Goal: Task Accomplishment & Management: Use online tool/utility

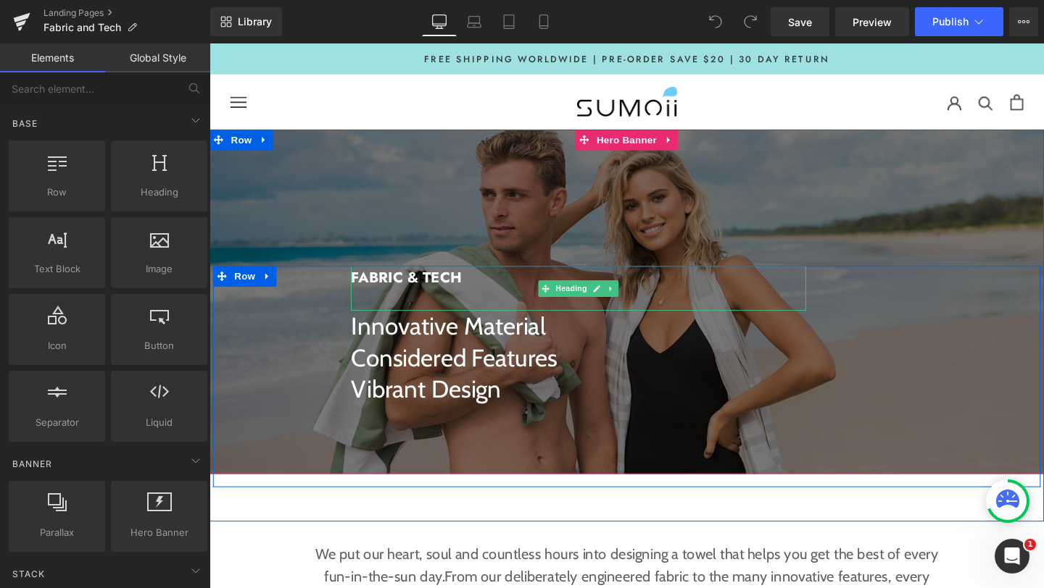
click at [403, 291] on b "FABRIC & TECH" at bounding box center [416, 290] width 117 height 22
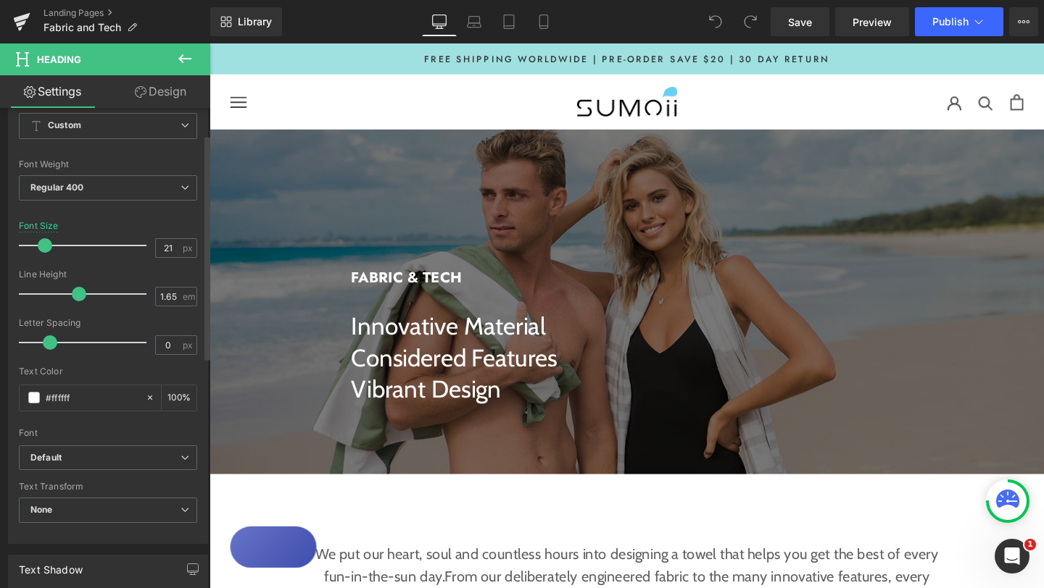
scroll to position [217, 0]
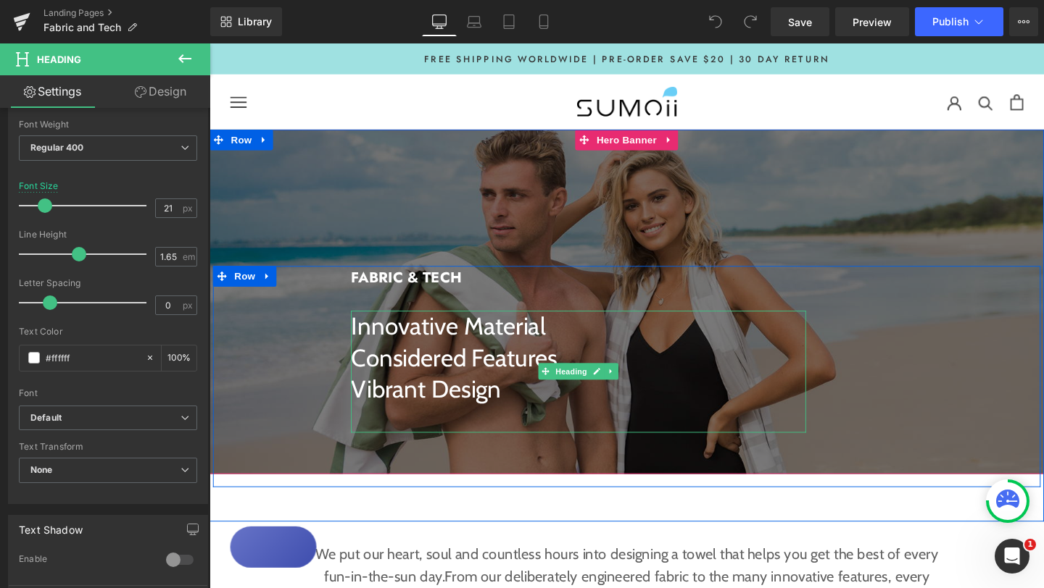
click at [412, 367] on h3 "Considered Features" at bounding box center [597, 374] width 478 height 33
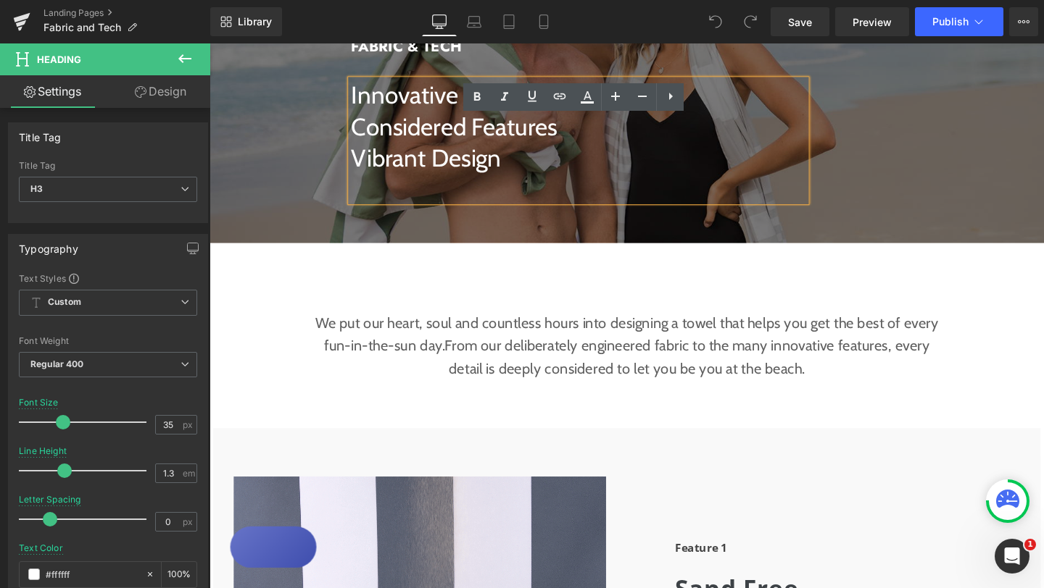
scroll to position [255, 0]
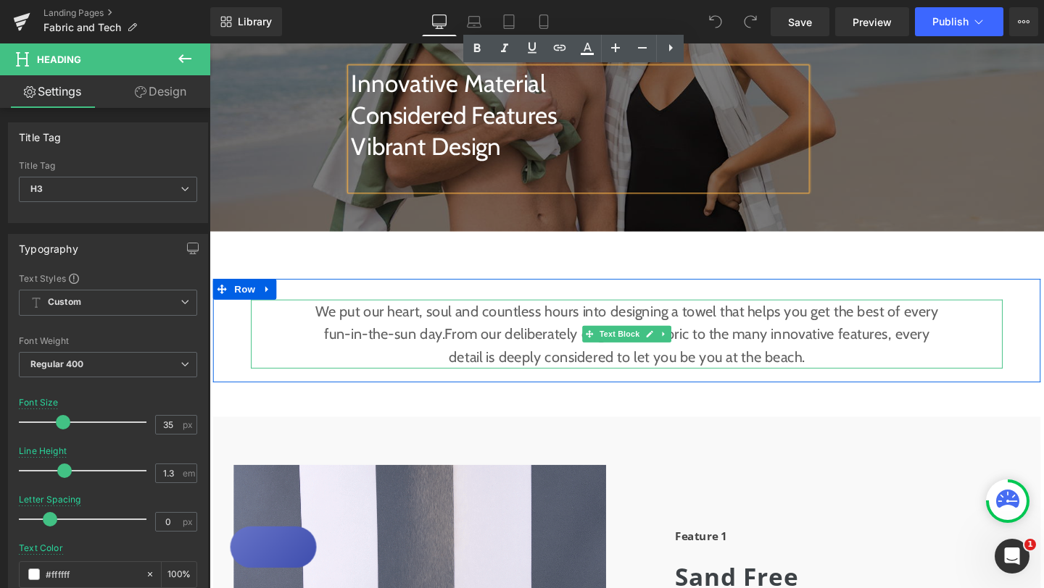
click at [457, 345] on span "From our deliberately engineered fabric to the many innovative features, every …" at bounding box center [711, 361] width 509 height 43
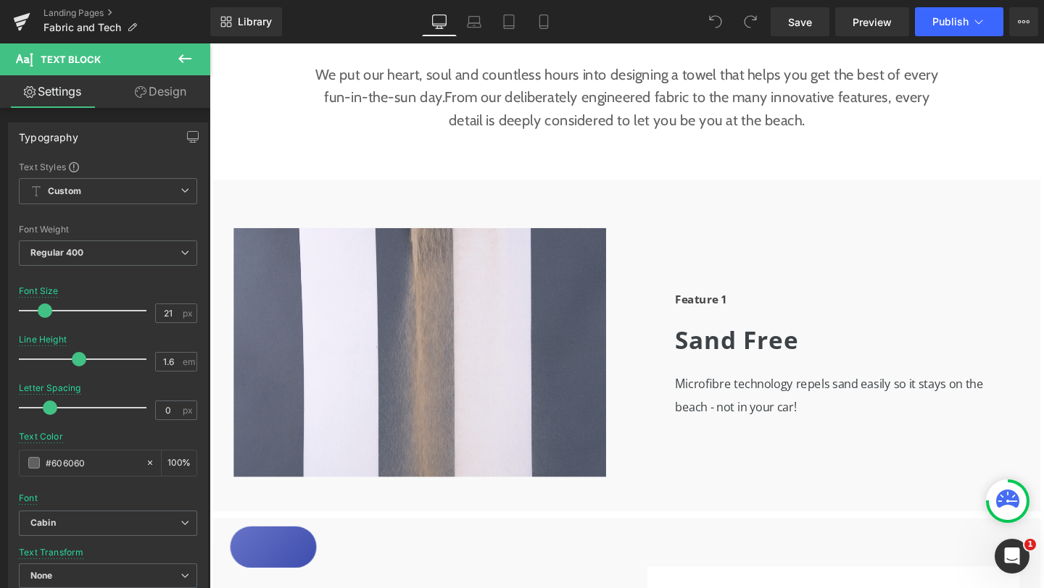
scroll to position [524, 0]
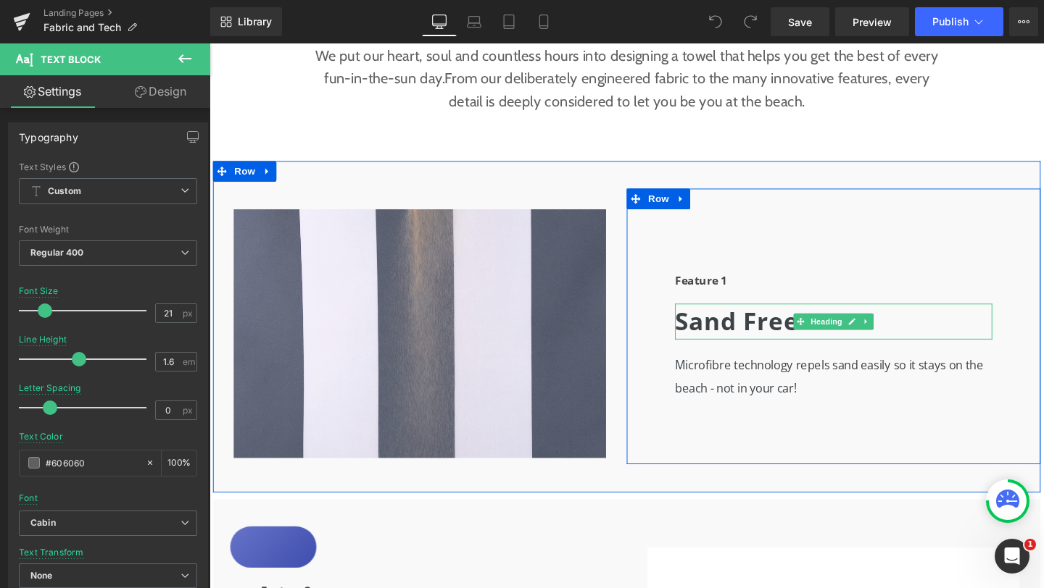
click at [740, 333] on b "Sand Free" at bounding box center [764, 336] width 130 height 34
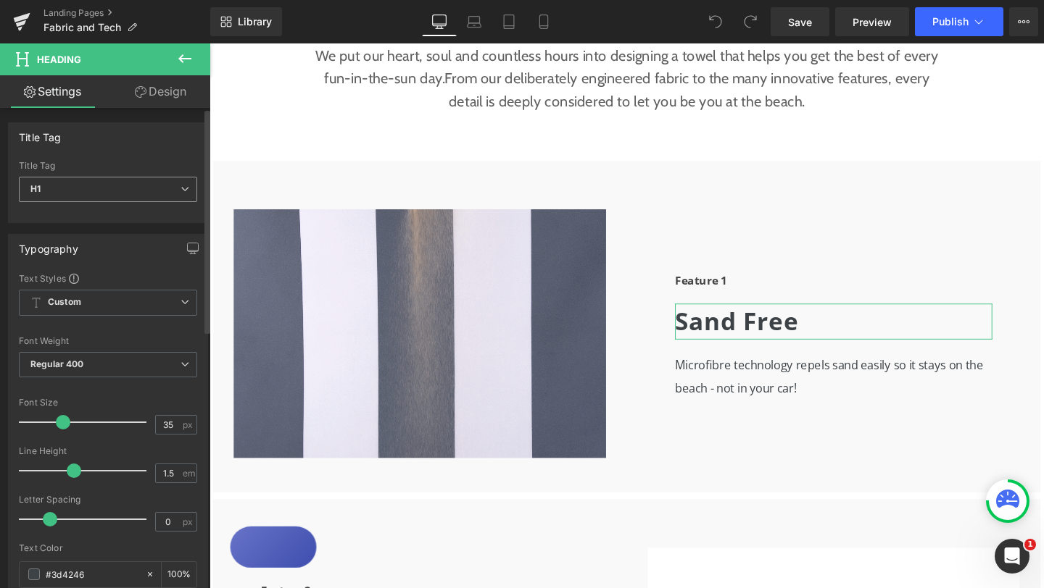
click at [180, 188] on icon at bounding box center [184, 189] width 9 height 9
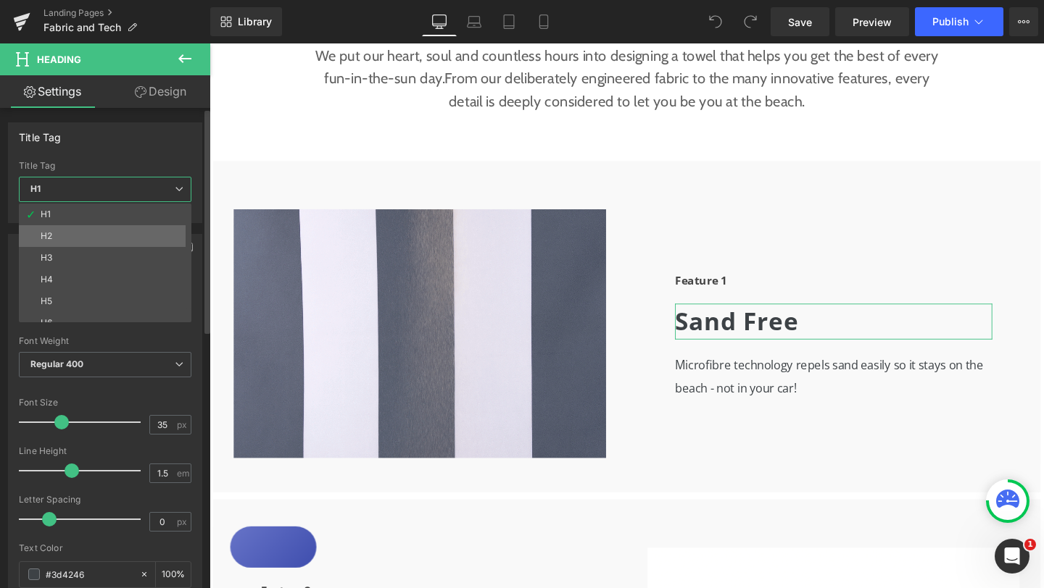
click at [127, 233] on li "H2" at bounding box center [108, 236] width 179 height 22
type input "30"
type input "1.6"
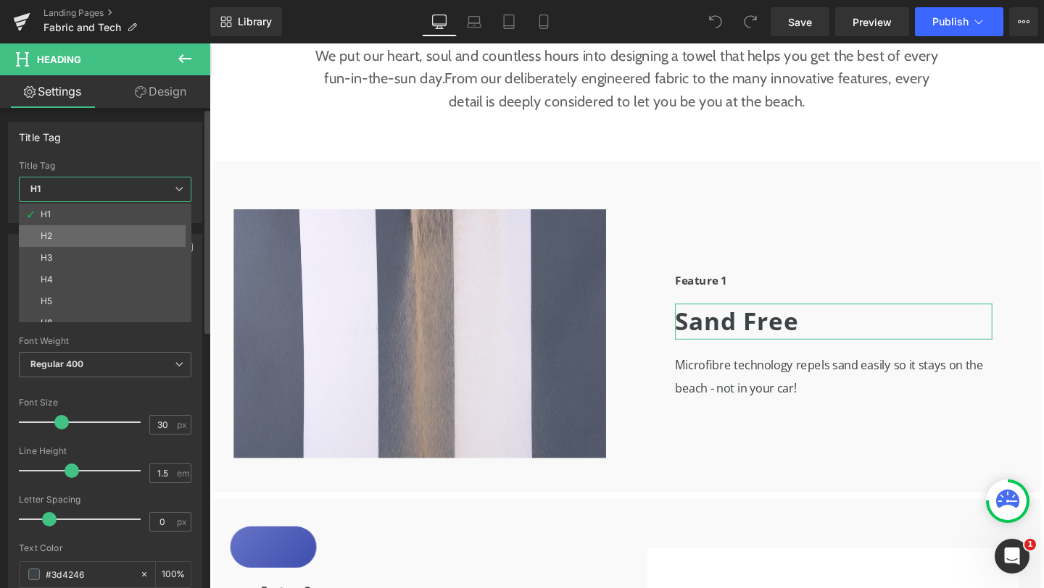
type input "0.9"
type input "100"
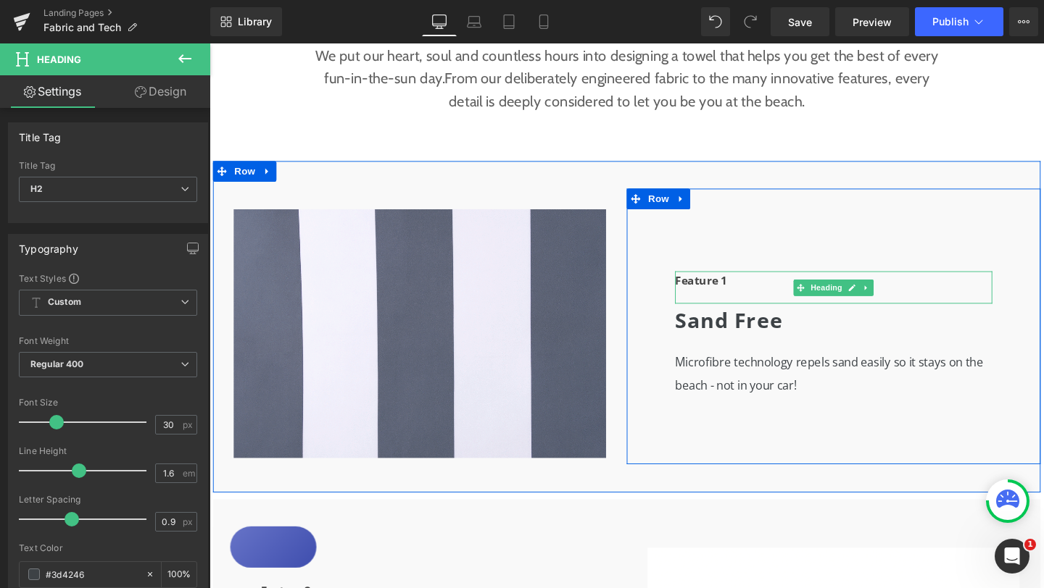
click at [745, 293] on b "Feature 1" at bounding box center [726, 293] width 54 height 16
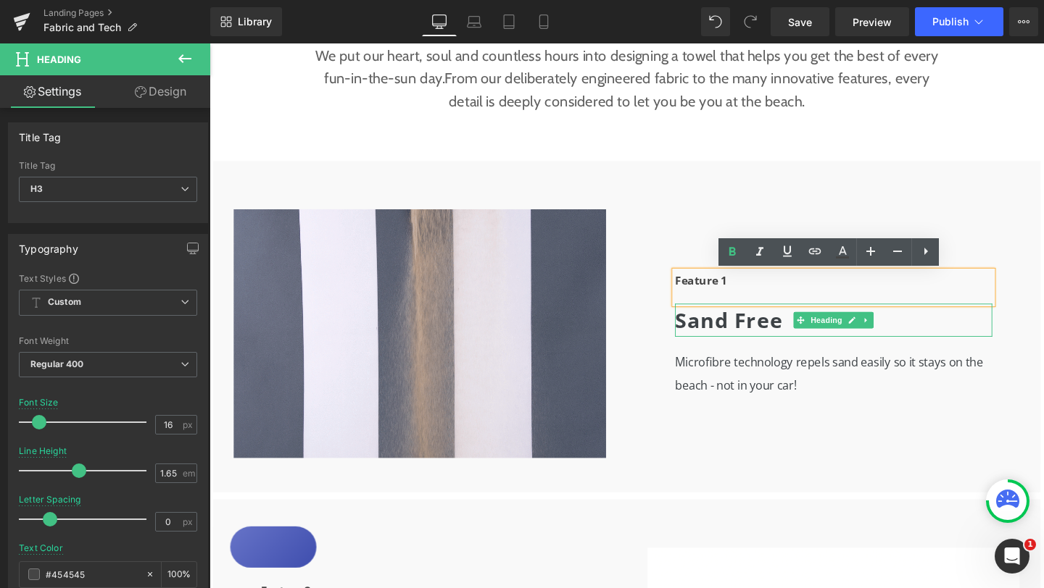
click at [749, 335] on b "Sand Free" at bounding box center [755, 335] width 113 height 30
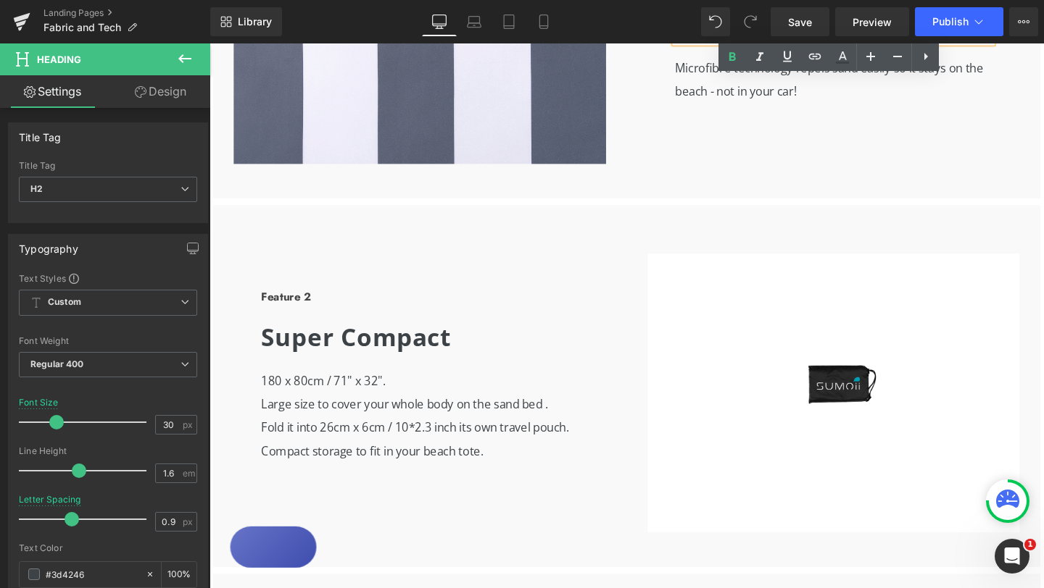
scroll to position [841, 0]
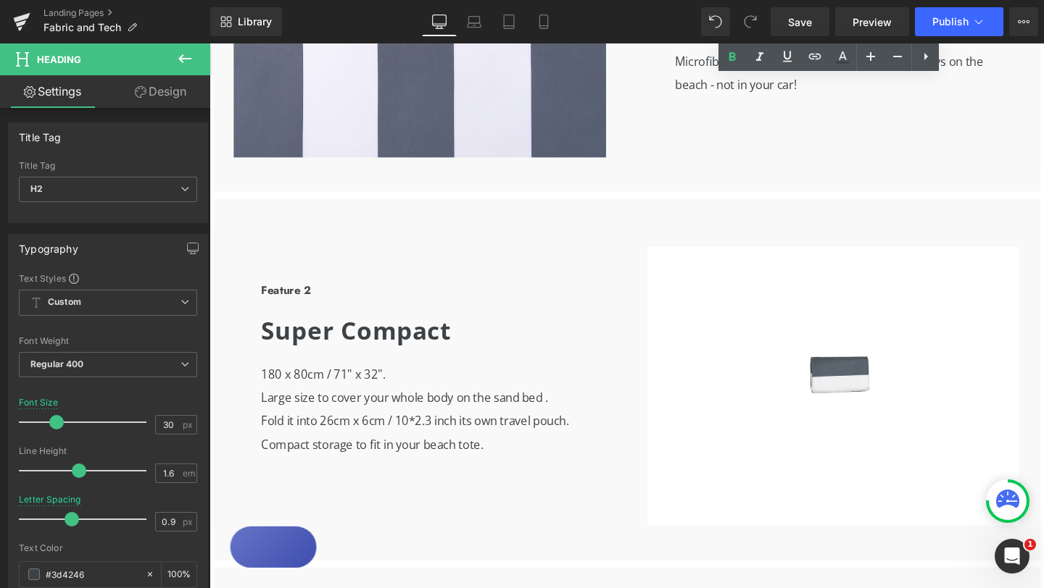
click at [433, 347] on div "Super Compact Heading" at bounding box center [430, 346] width 333 height 38
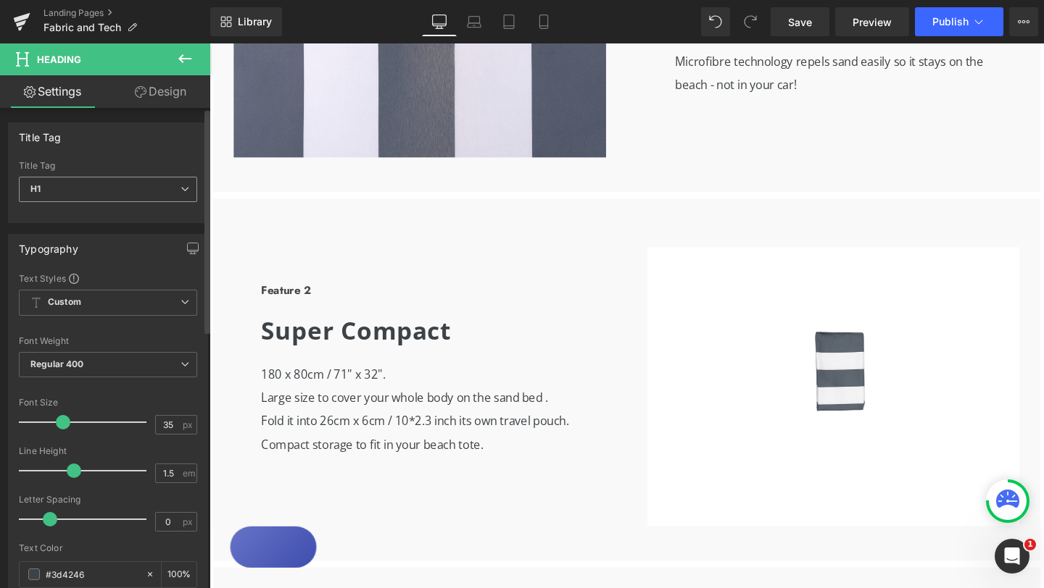
click at [162, 194] on span "H1" at bounding box center [108, 189] width 178 height 25
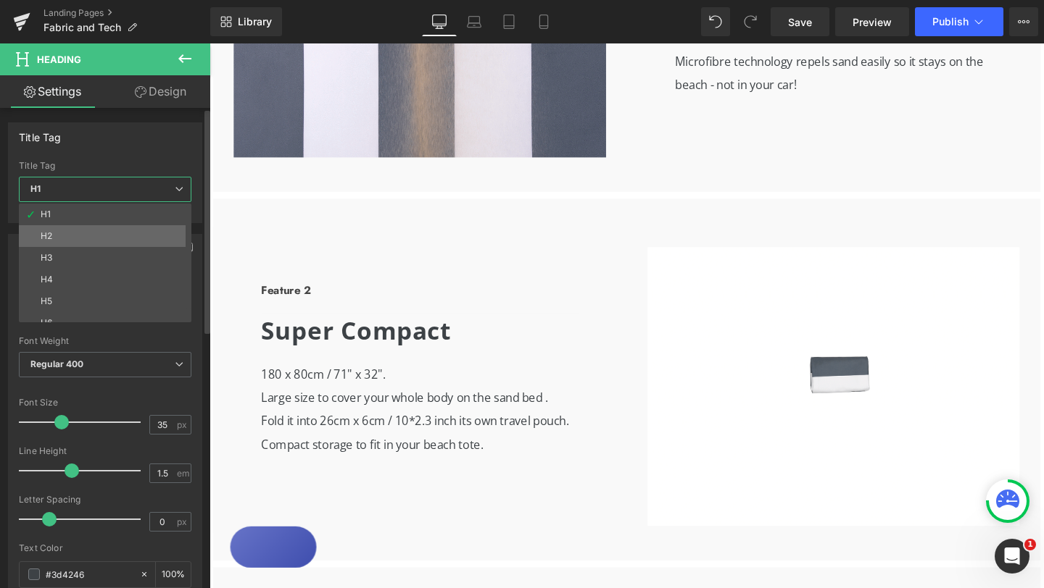
click at [125, 230] on li "H2" at bounding box center [108, 236] width 179 height 22
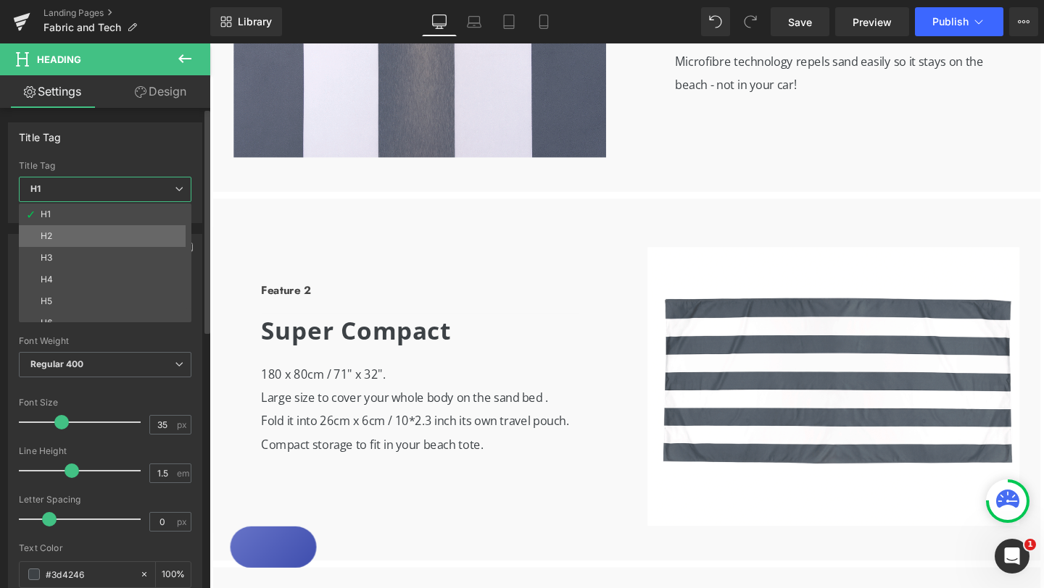
type input "30"
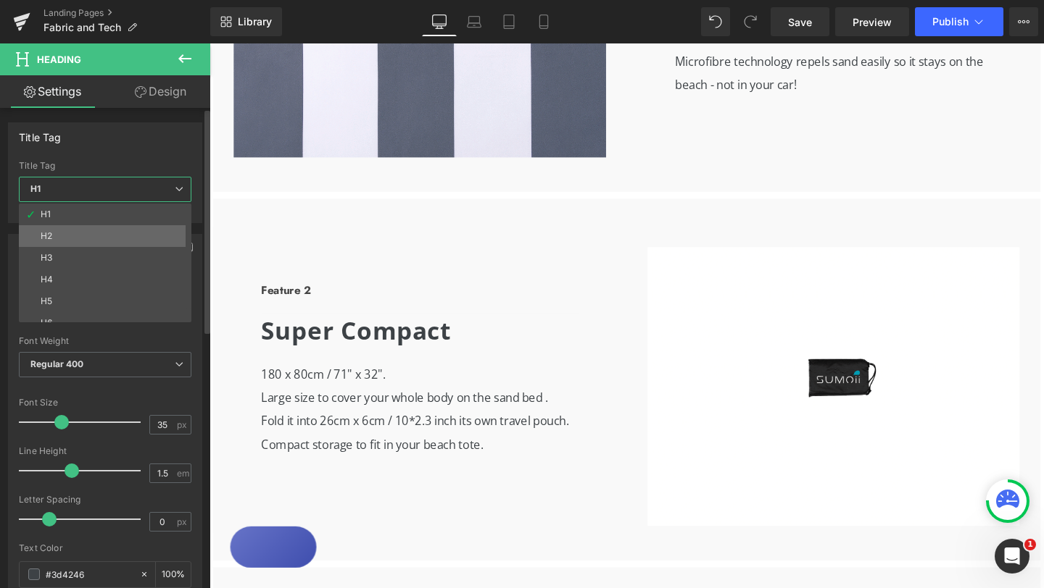
type input "1.6"
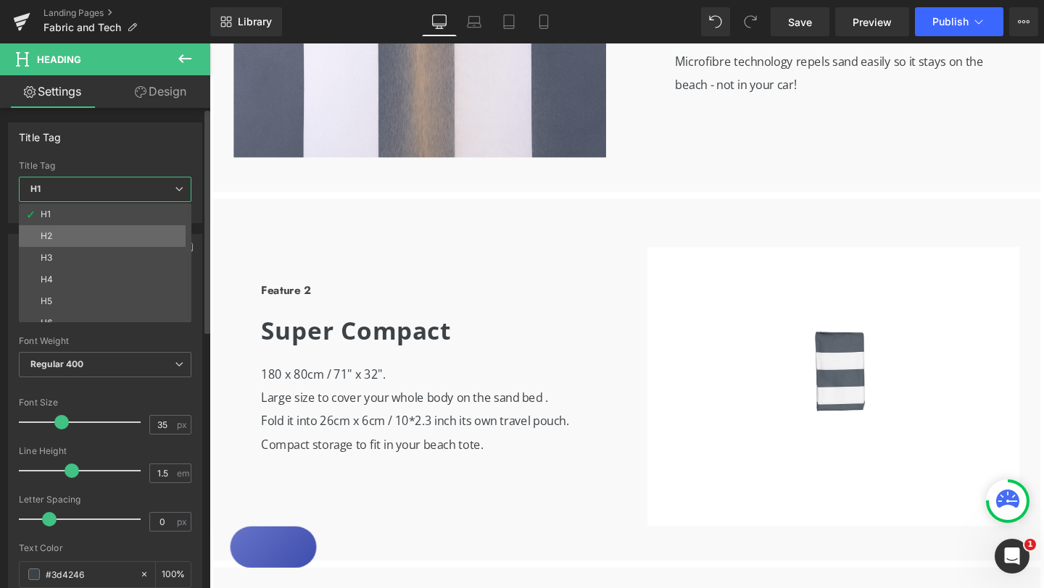
type input "0.9"
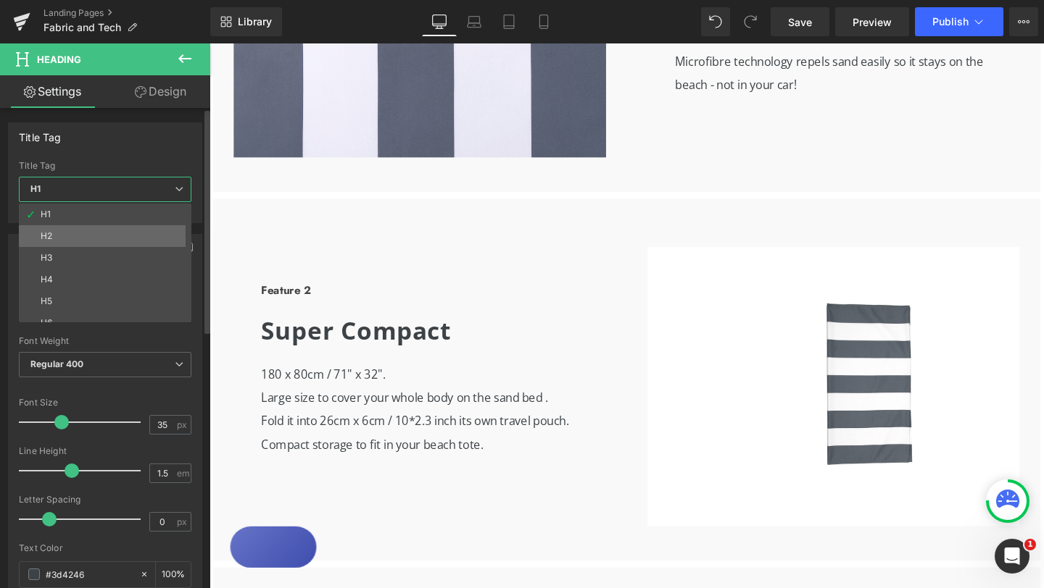
type input "100"
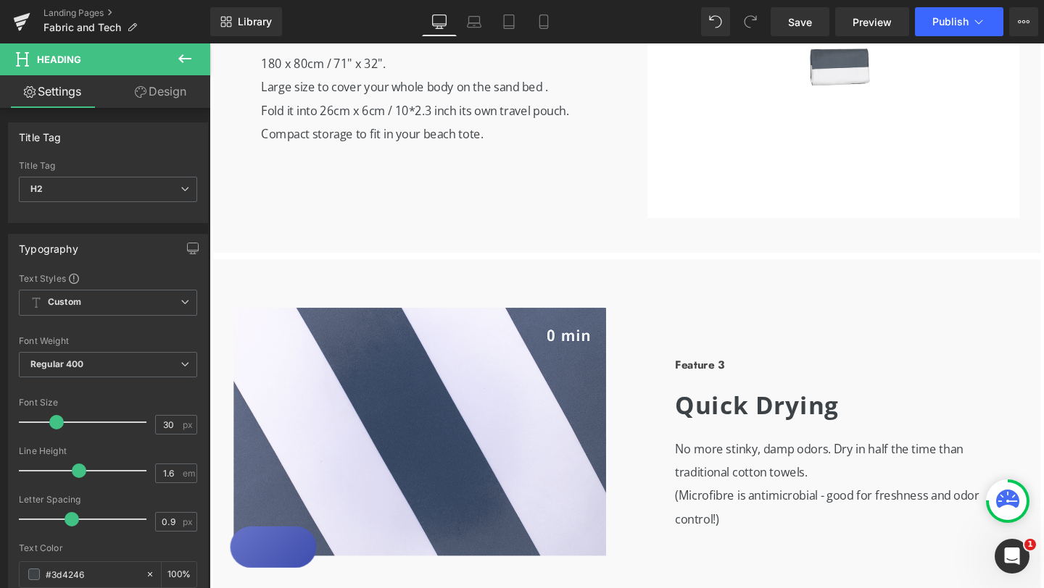
scroll to position [1182, 0]
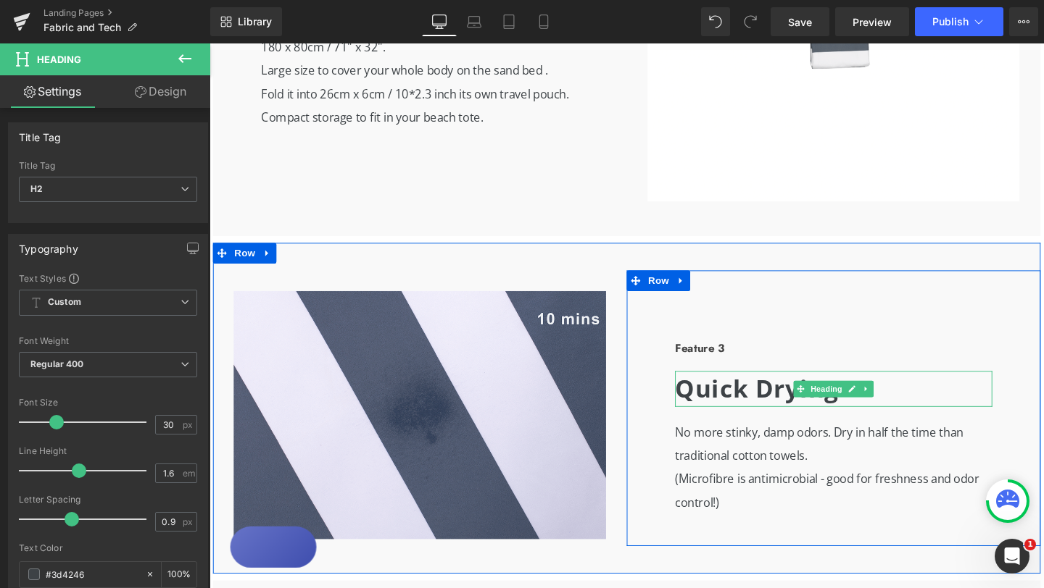
click at [725, 407] on b "Quick Drying" at bounding box center [785, 406] width 172 height 34
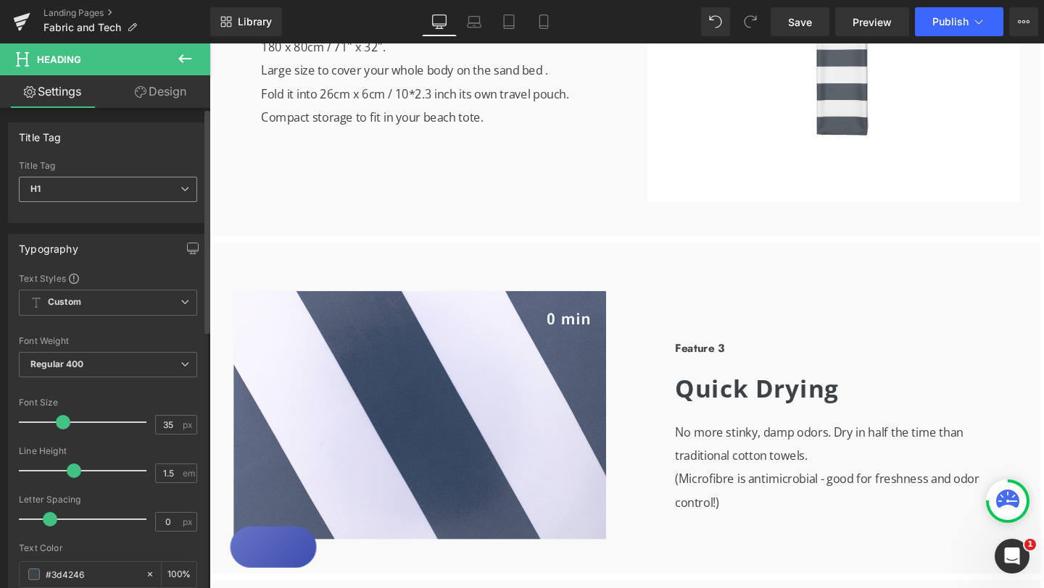
click at [182, 190] on icon at bounding box center [184, 189] width 9 height 9
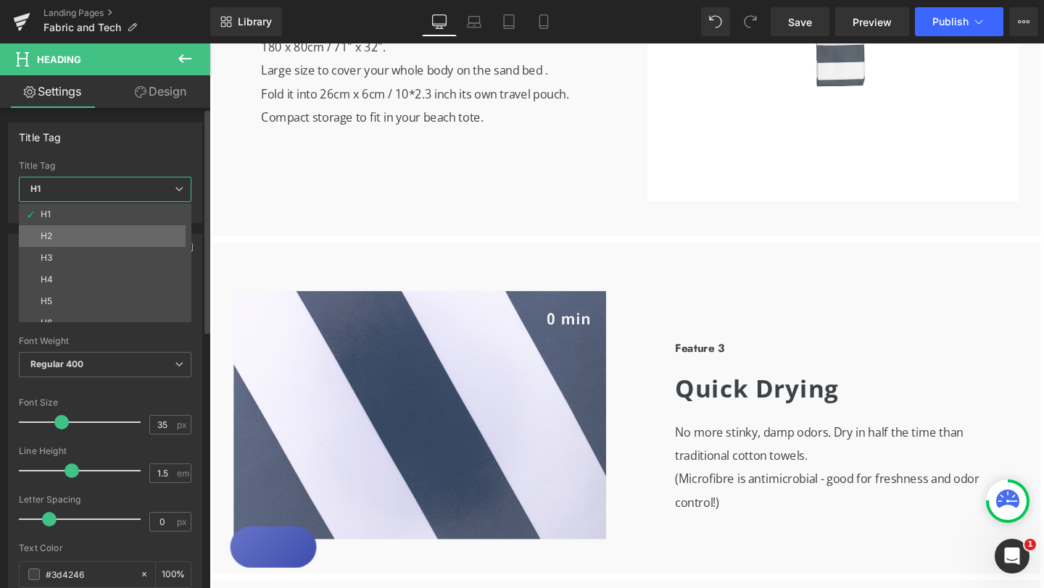
click at [143, 227] on li "H2" at bounding box center [108, 236] width 179 height 22
type input "30"
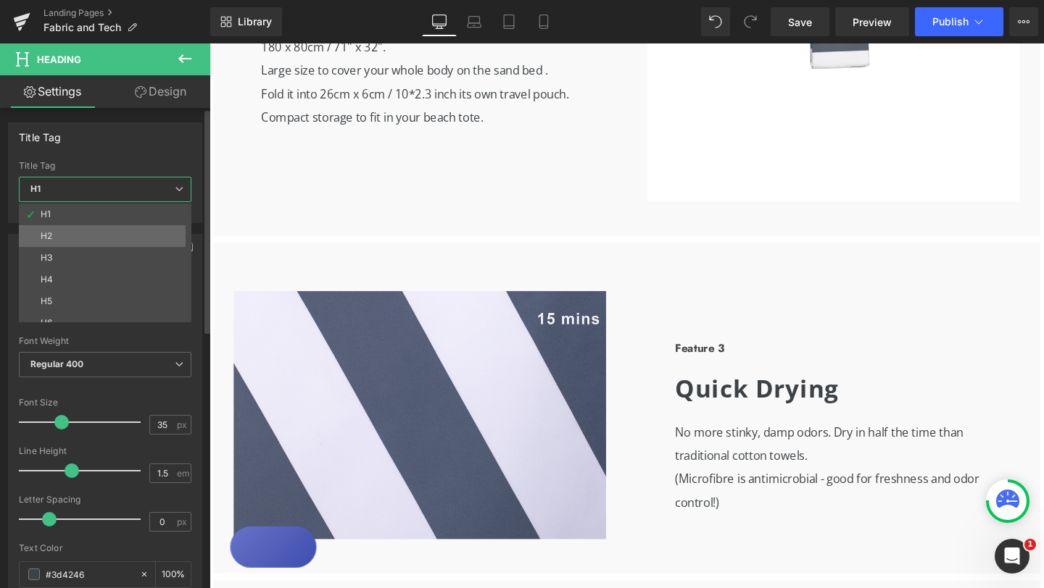
type input "1.6"
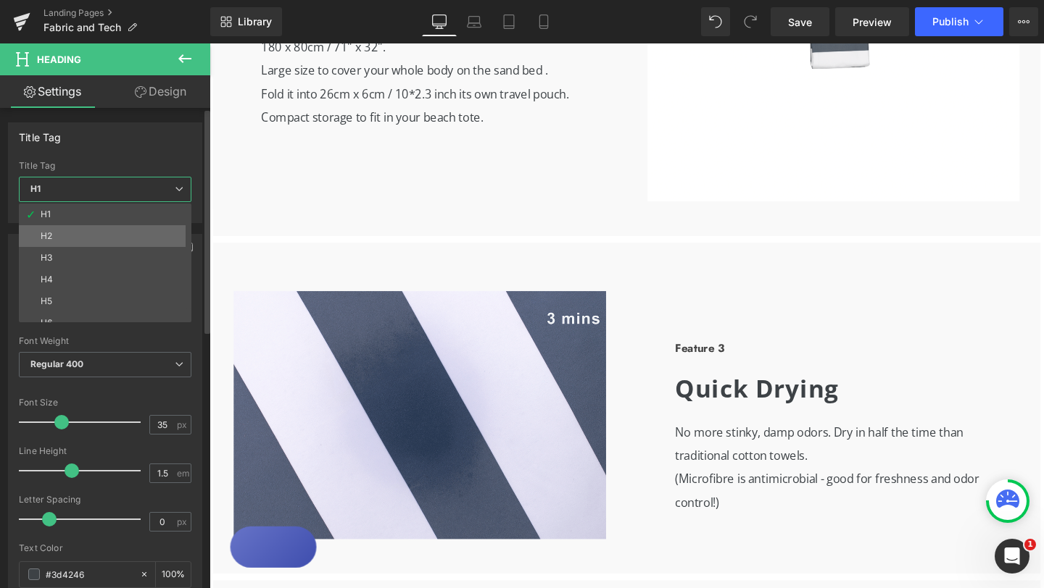
type input "0.9"
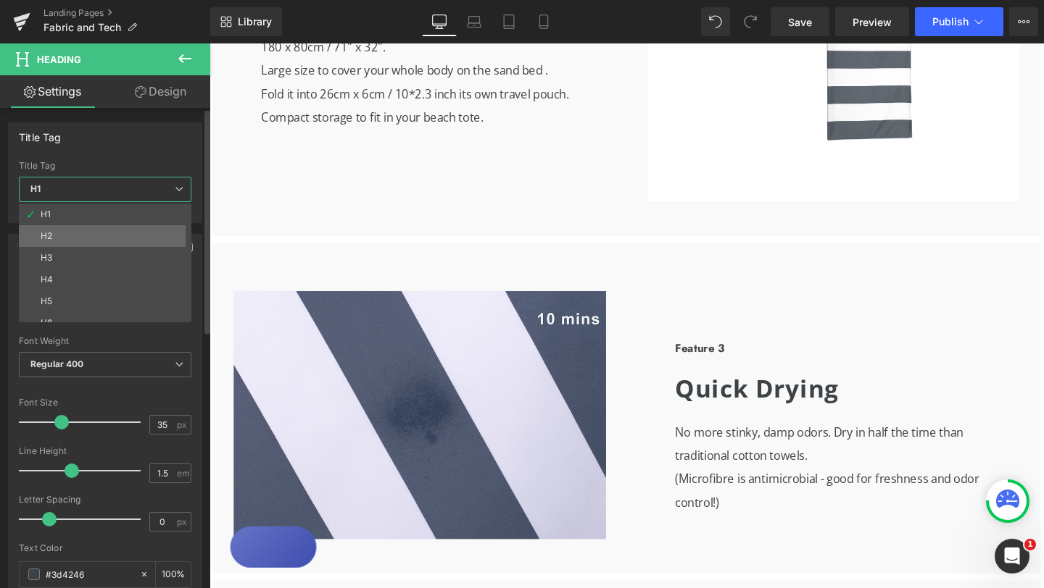
type input "100"
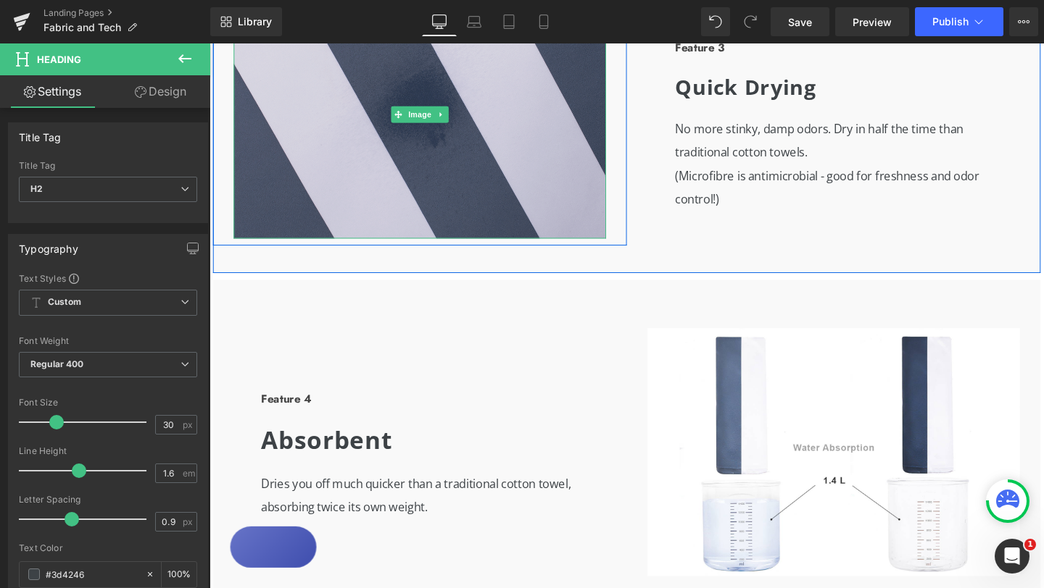
scroll to position [1533, 0]
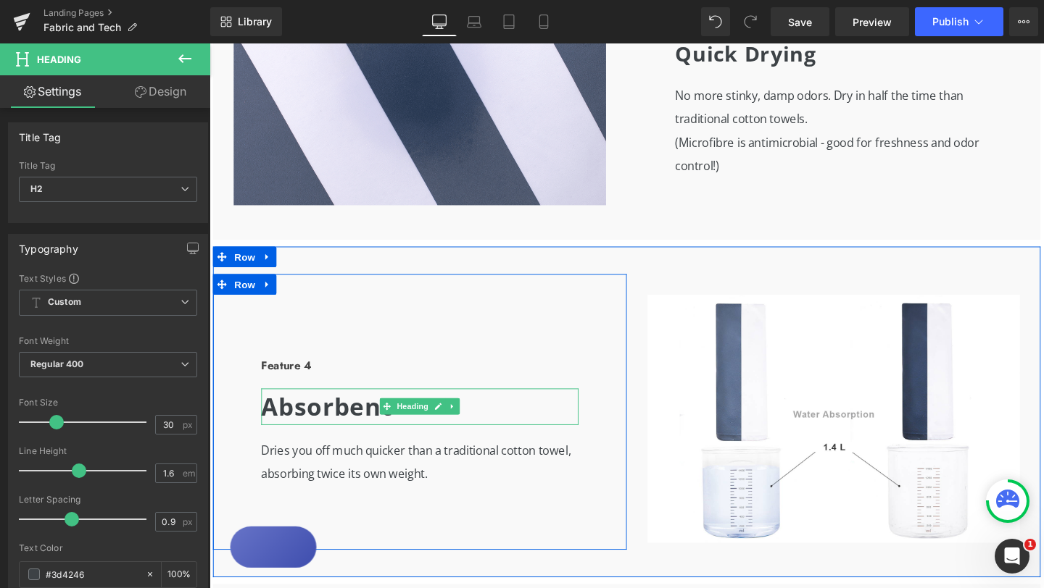
click at [368, 423] on b "Absorbent" at bounding box center [333, 425] width 138 height 34
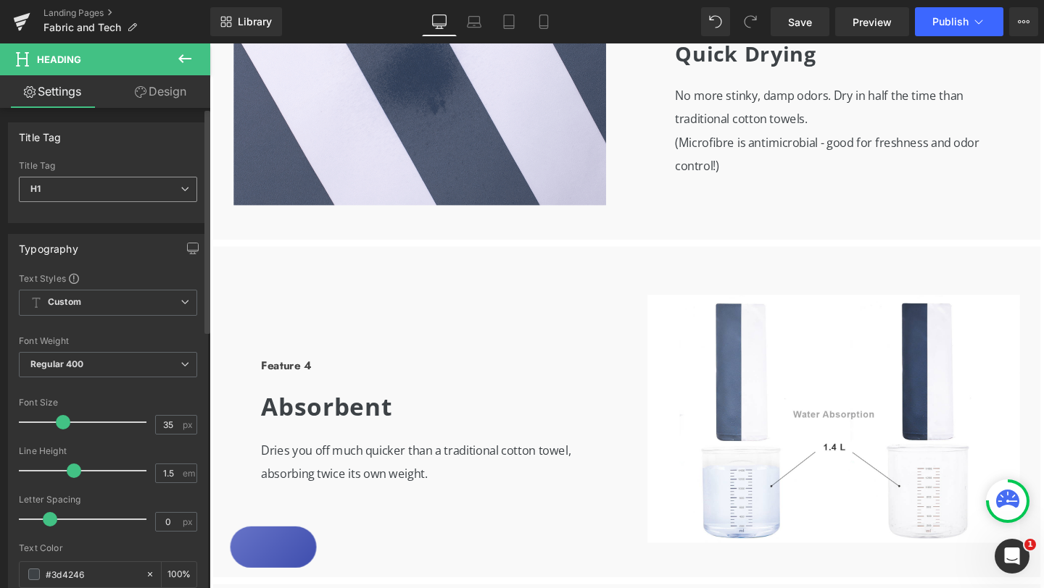
click at [178, 196] on span "H1" at bounding box center [108, 189] width 178 height 25
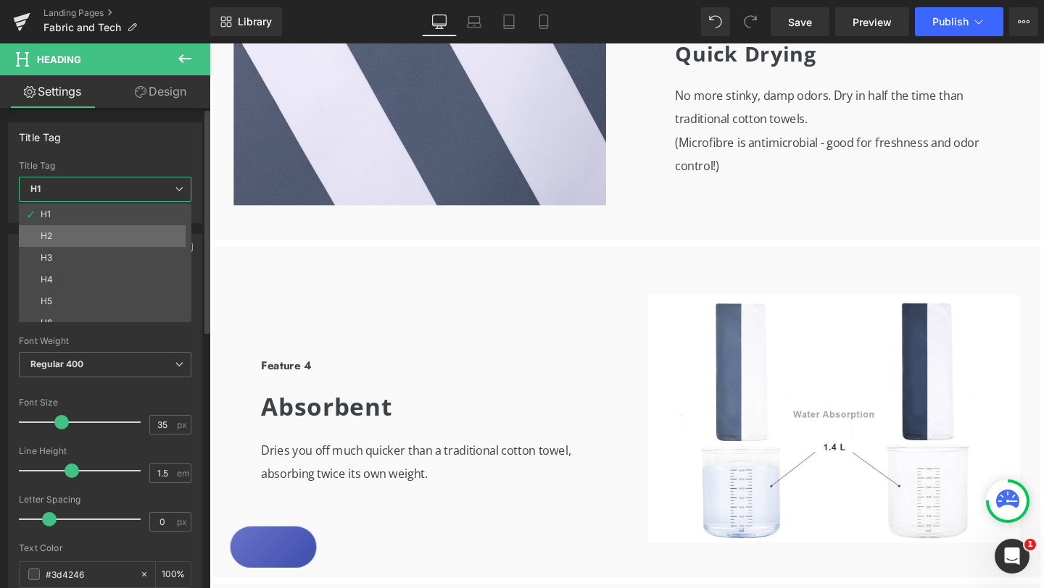
click at [134, 246] on li "H2" at bounding box center [108, 236] width 179 height 22
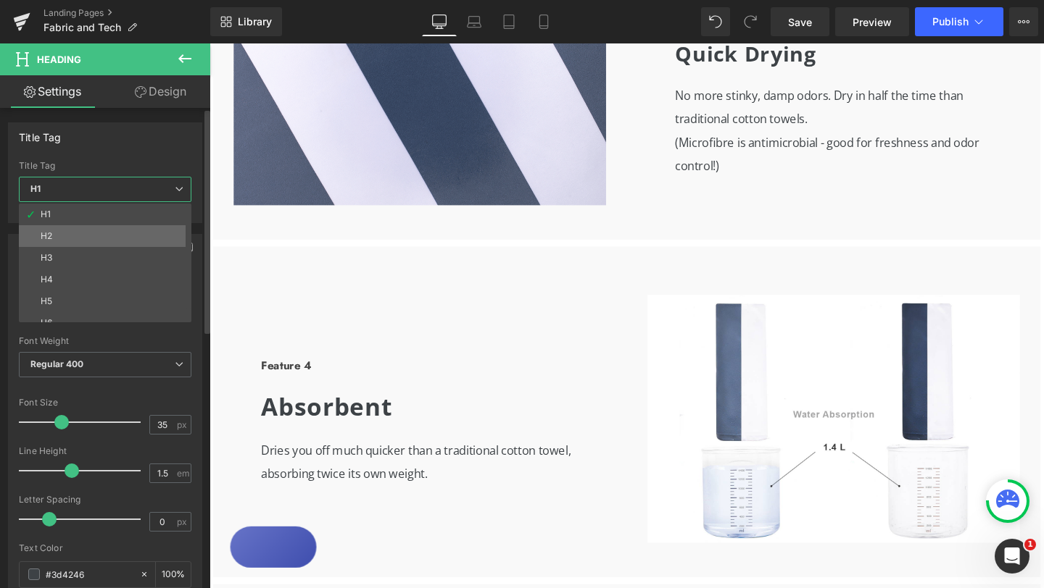
type input "30"
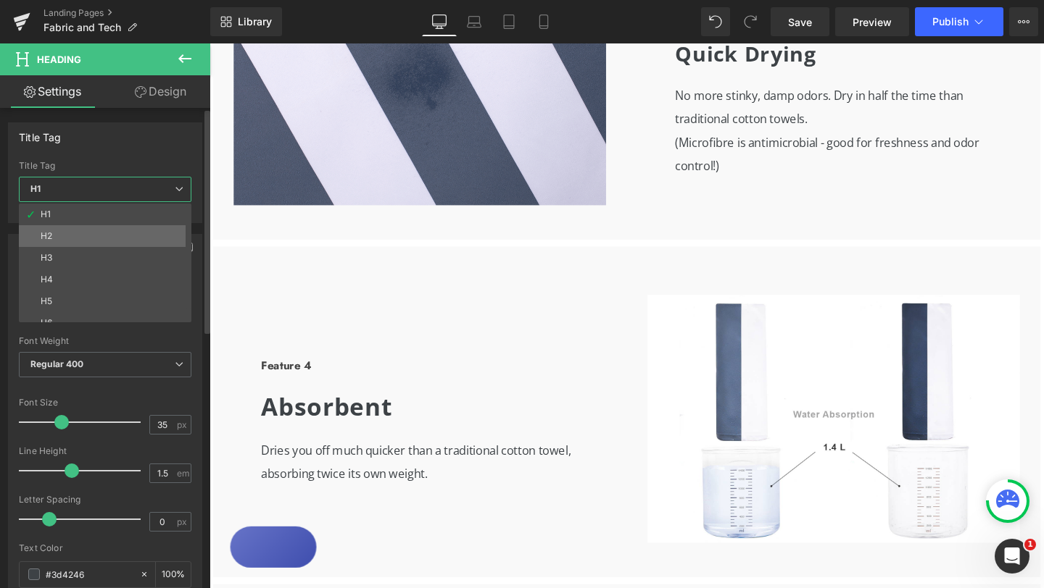
type input "1.6"
type input "0.9"
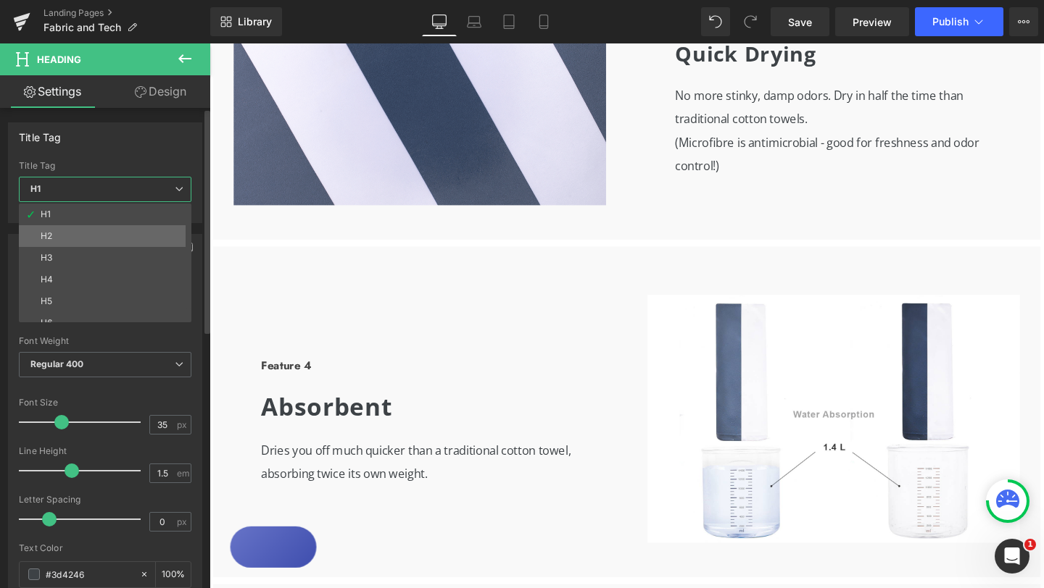
type input "100"
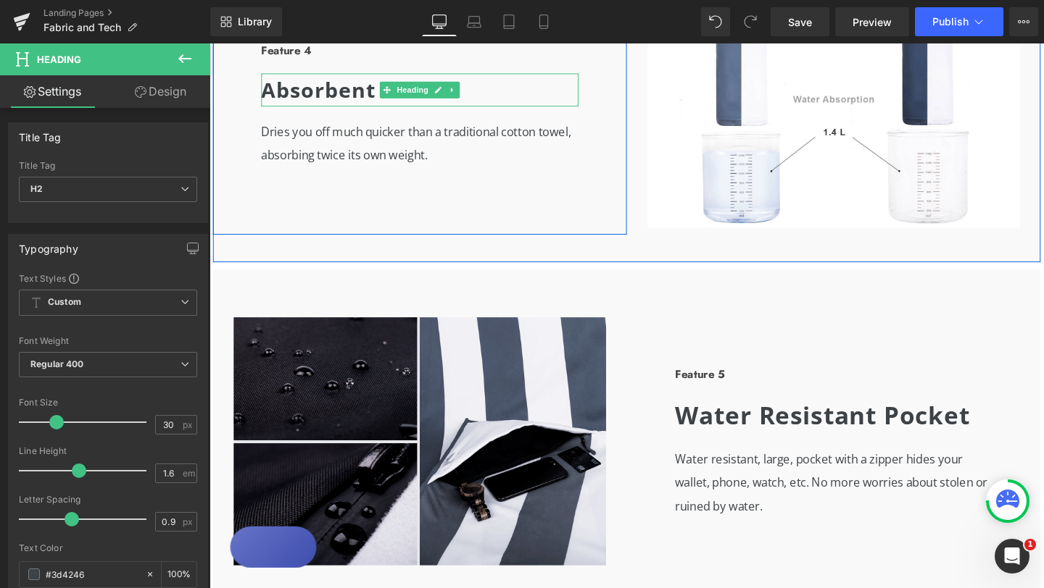
scroll to position [1884, 0]
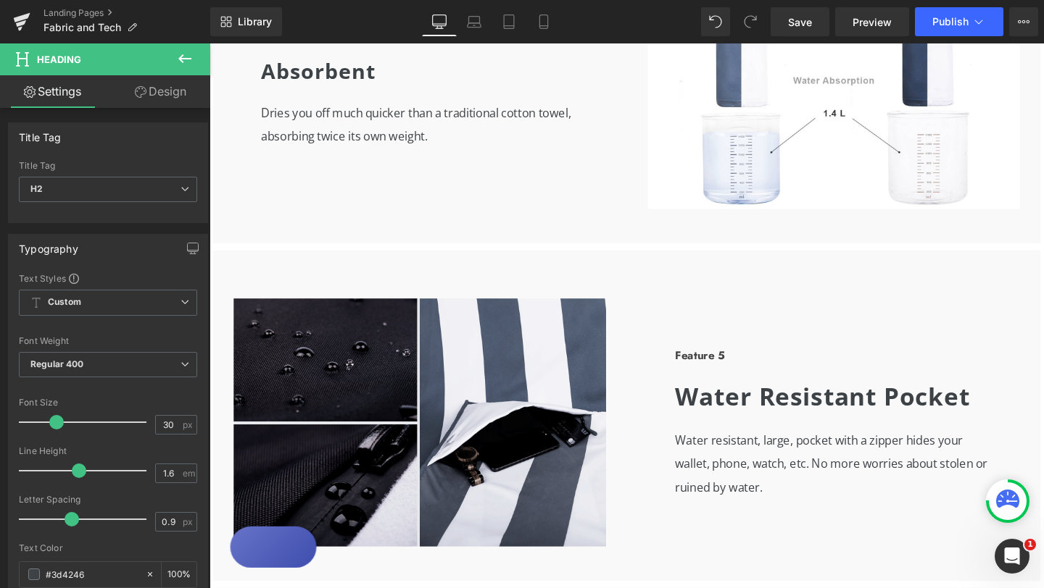
click at [778, 419] on b "Water Resistant Pocket" at bounding box center [854, 414] width 310 height 34
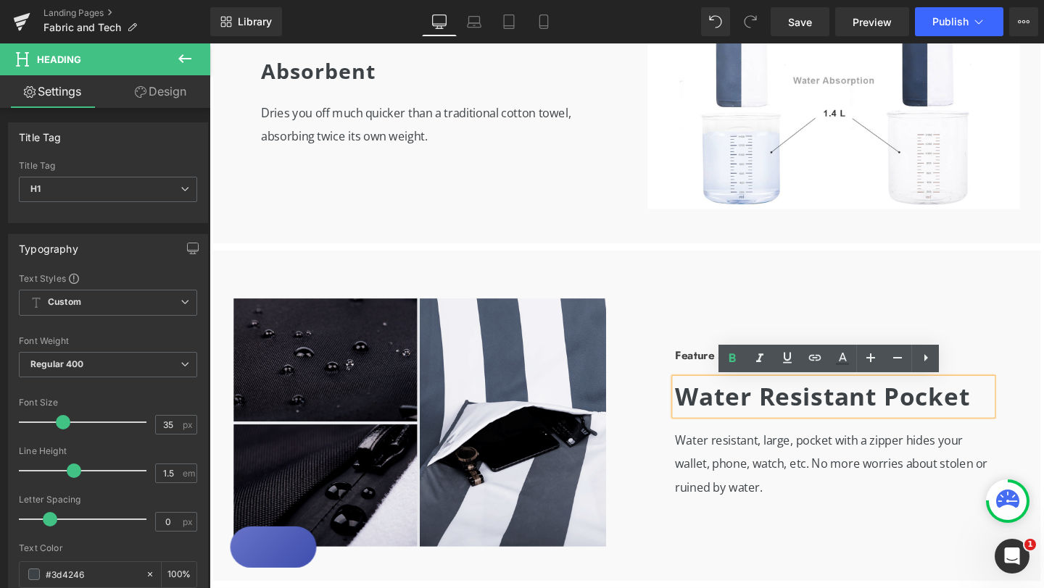
click at [711, 412] on b "Water Resistant Pocket" at bounding box center [854, 414] width 310 height 34
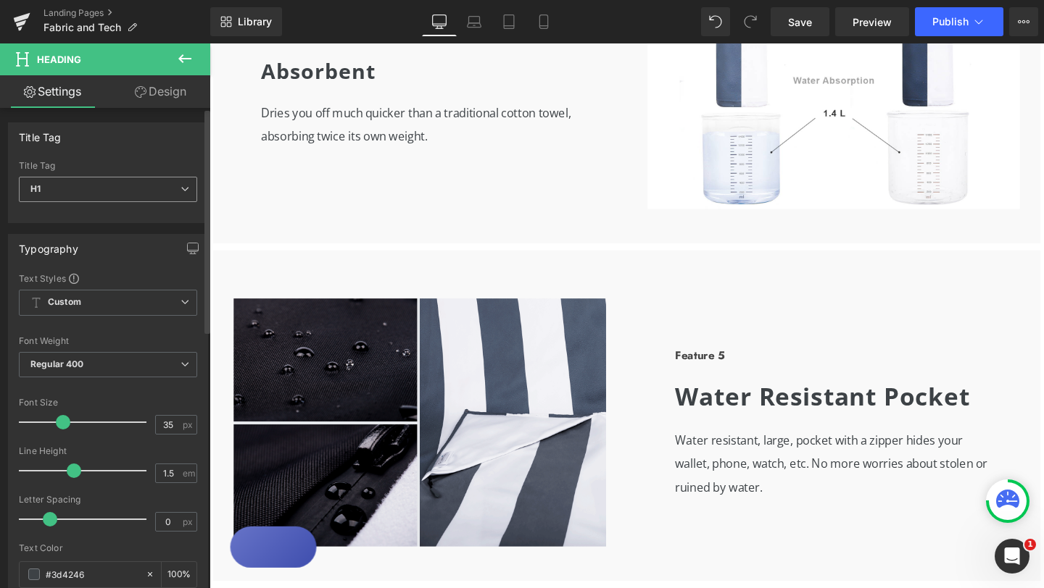
click at [180, 186] on icon at bounding box center [184, 189] width 9 height 9
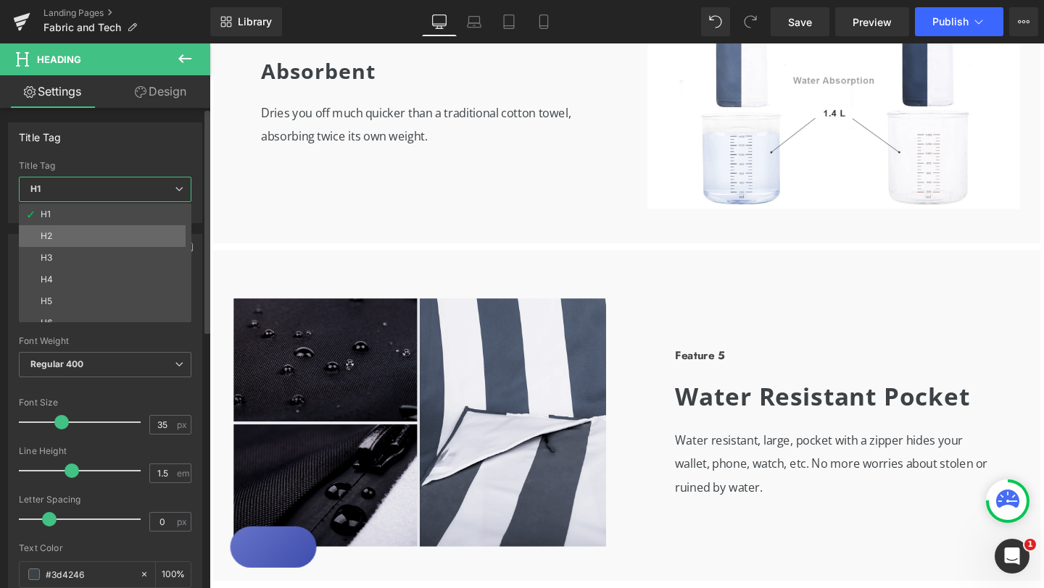
click at [135, 236] on li "H2" at bounding box center [108, 236] width 179 height 22
type input "30"
type input "1.6"
type input "0.9"
type input "100"
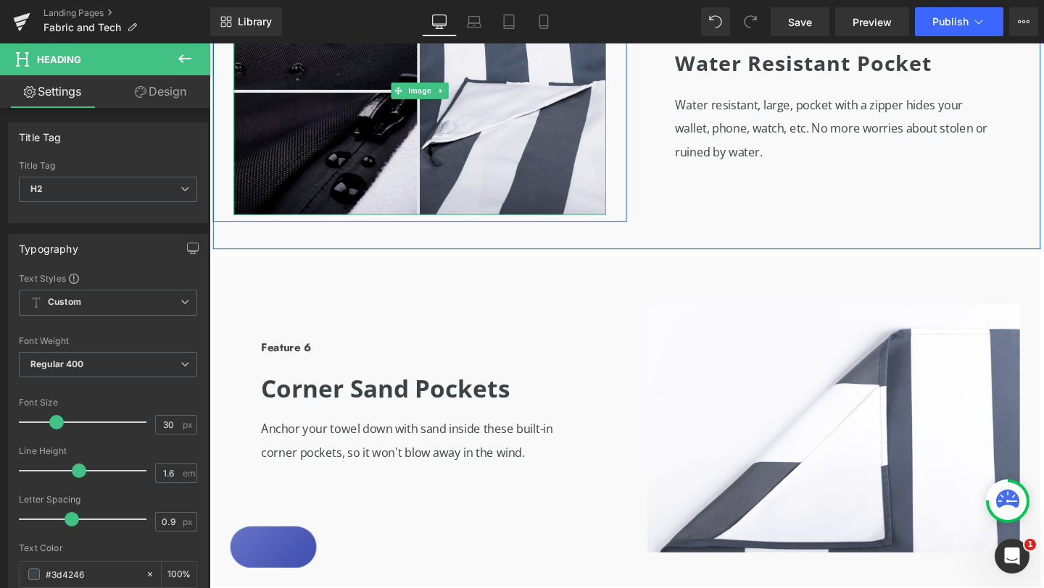
scroll to position [2235, 0]
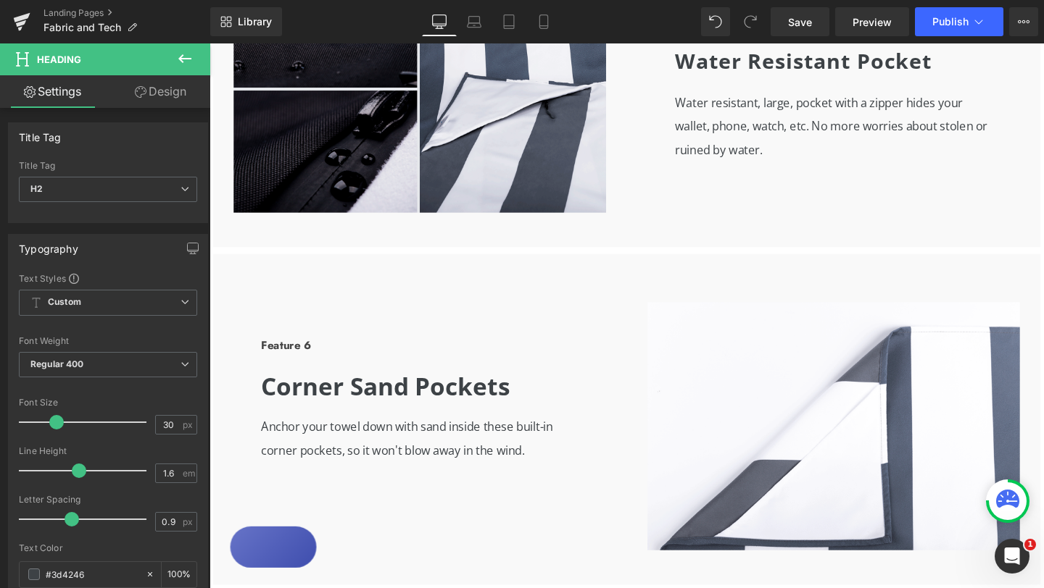
click at [475, 410] on b "Corner Sand Pockets" at bounding box center [394, 404] width 261 height 34
click at [180, 190] on icon at bounding box center [184, 189] width 9 height 9
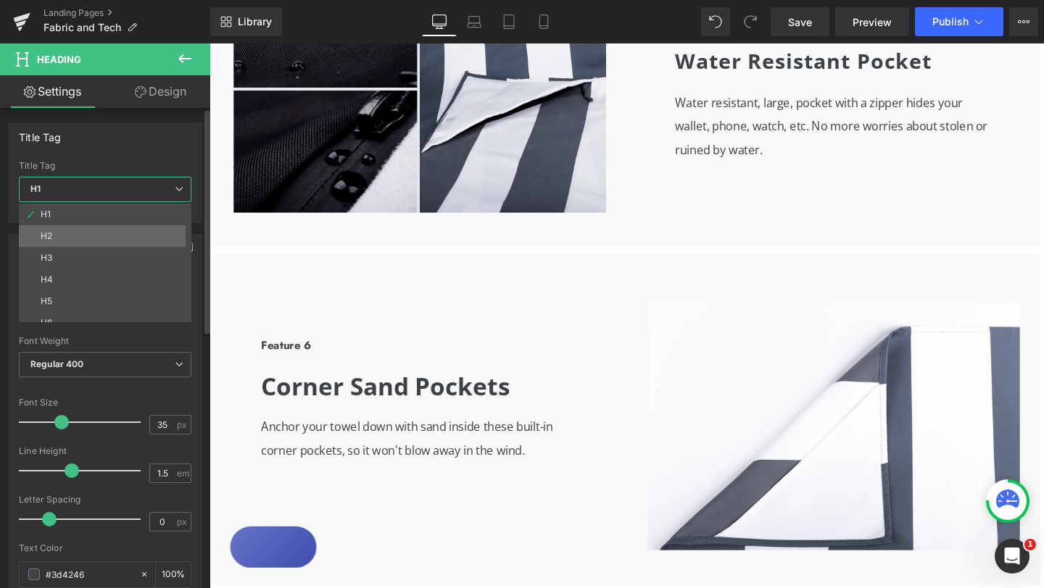
click at [143, 231] on li "H2" at bounding box center [108, 236] width 179 height 22
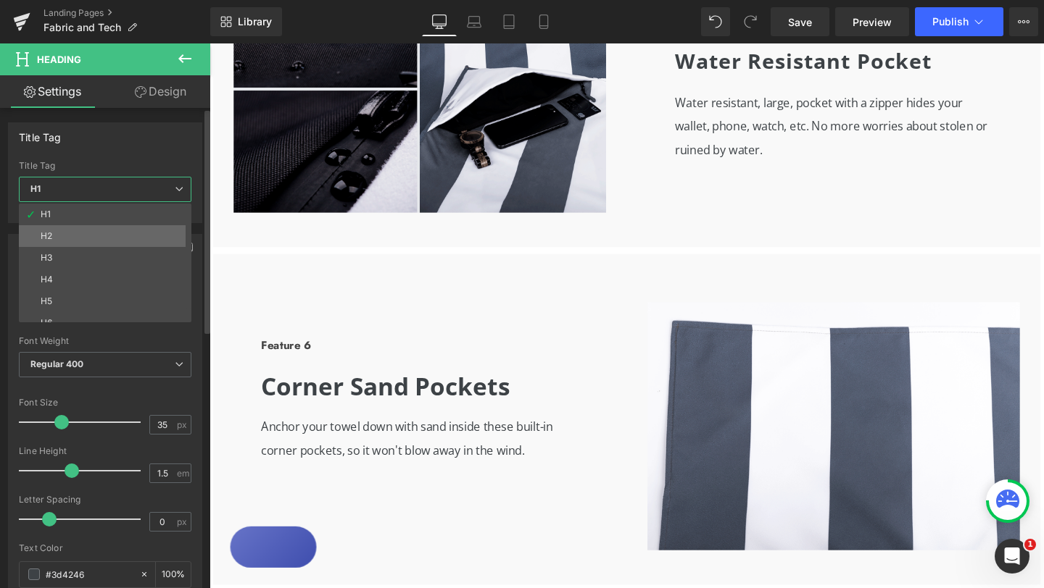
type input "30"
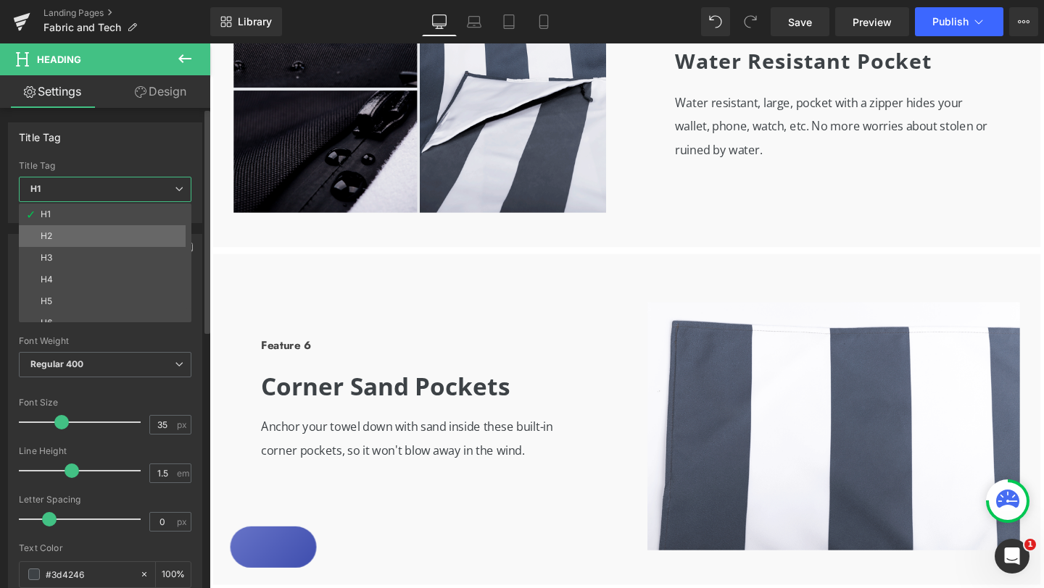
type input "1.6"
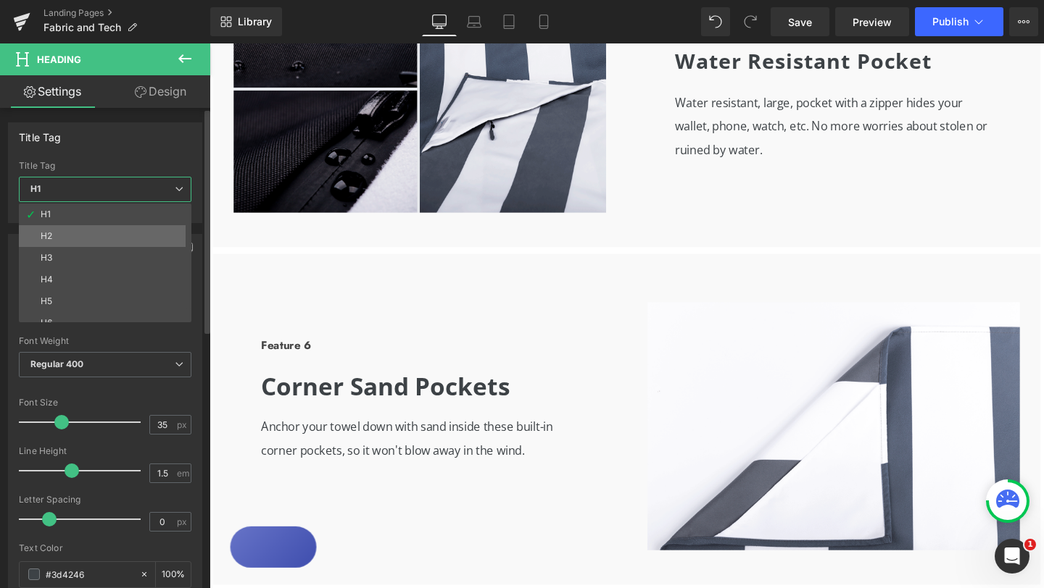
type input "0.9"
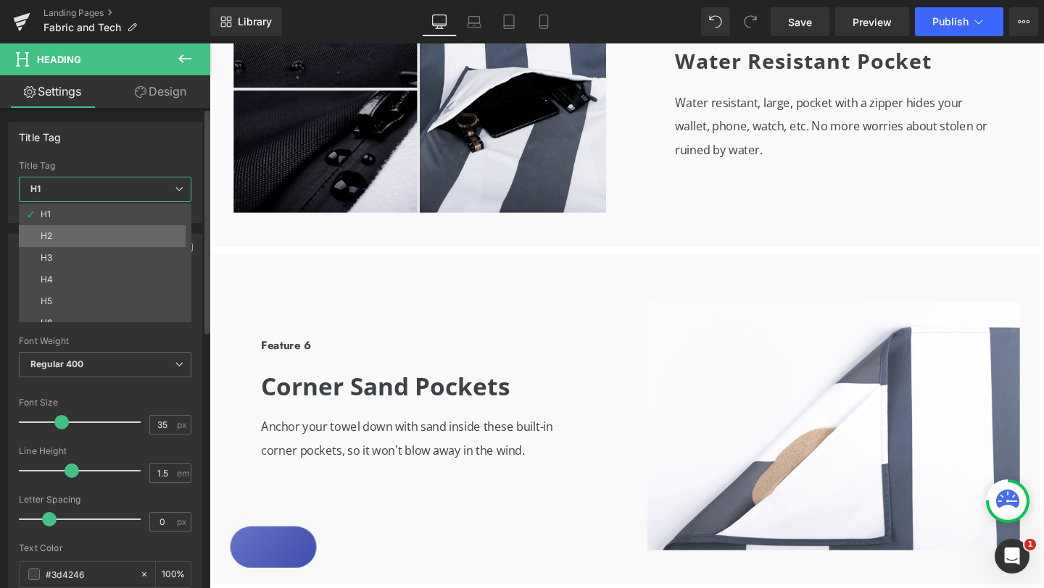
type input "100"
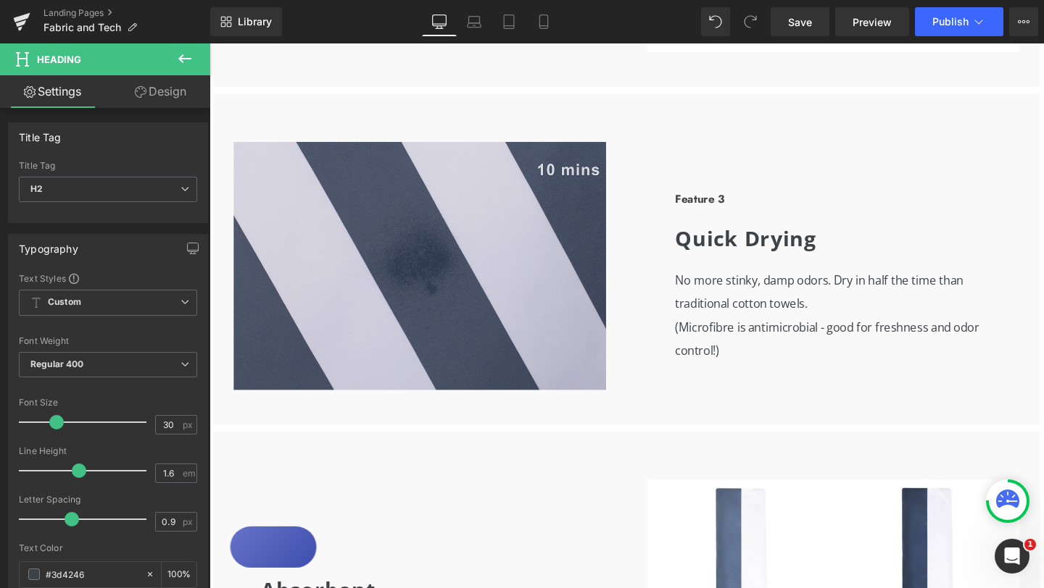
scroll to position [1332, 0]
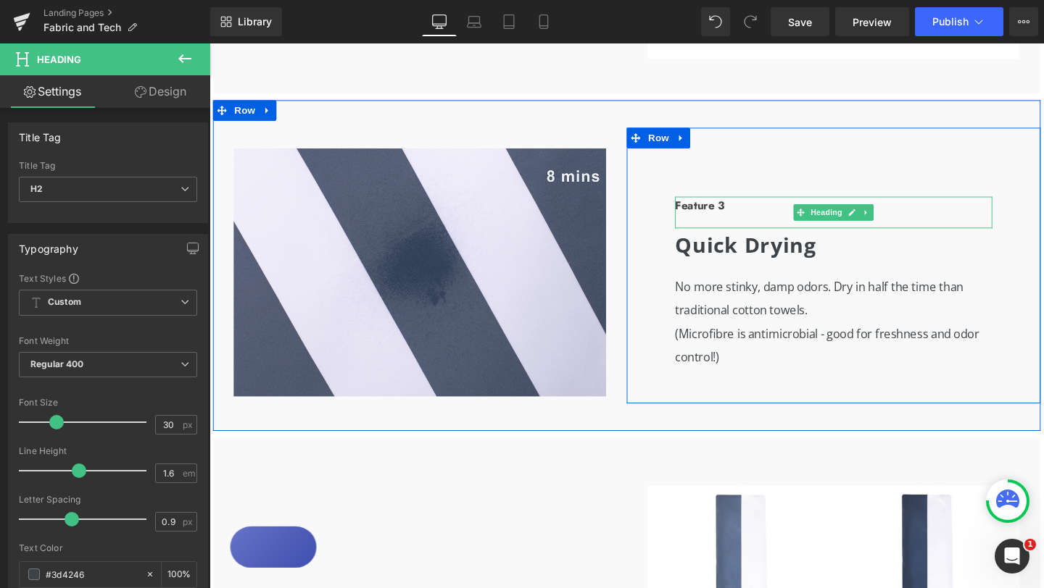
click at [718, 214] on b "Feature 3" at bounding box center [725, 213] width 52 height 17
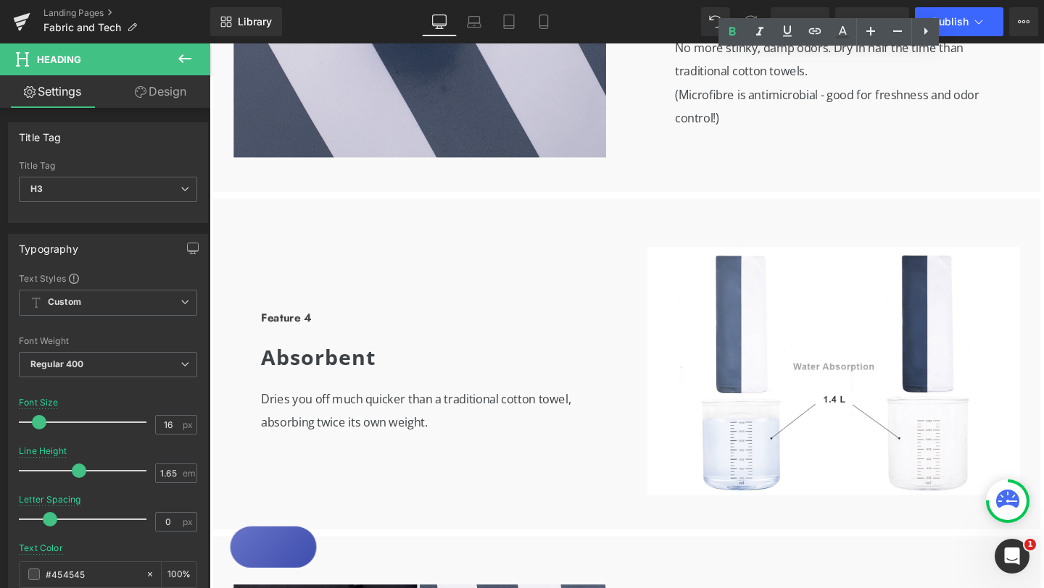
scroll to position [1694, 0]
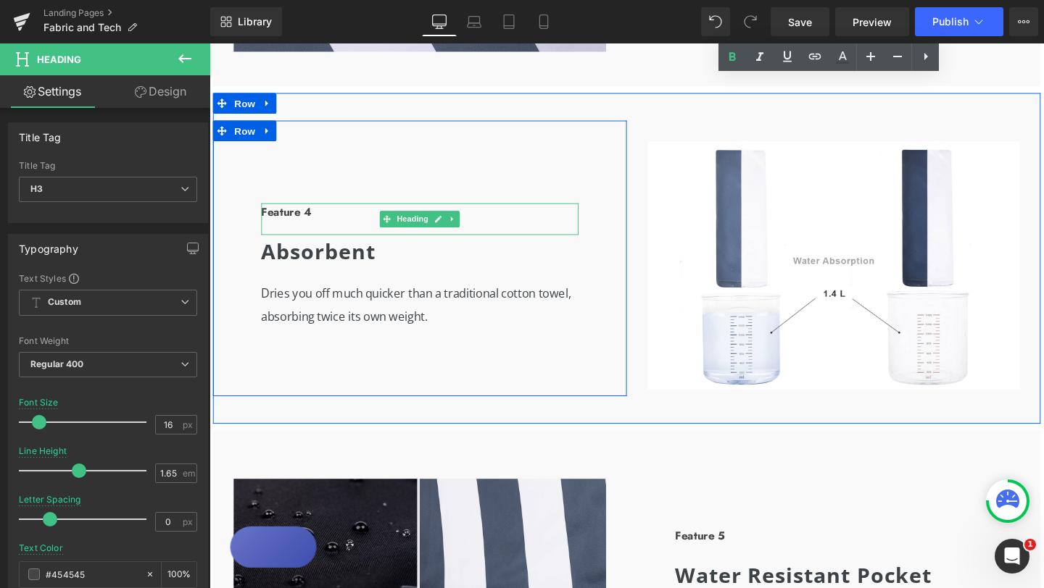
click at [302, 222] on b "Feature 4" at bounding box center [290, 220] width 53 height 17
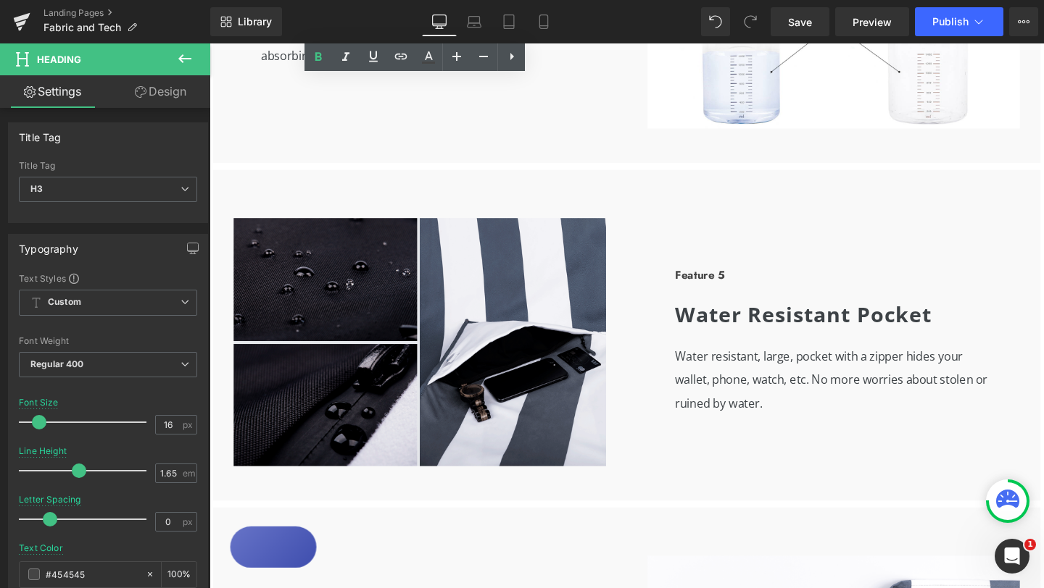
scroll to position [2037, 0]
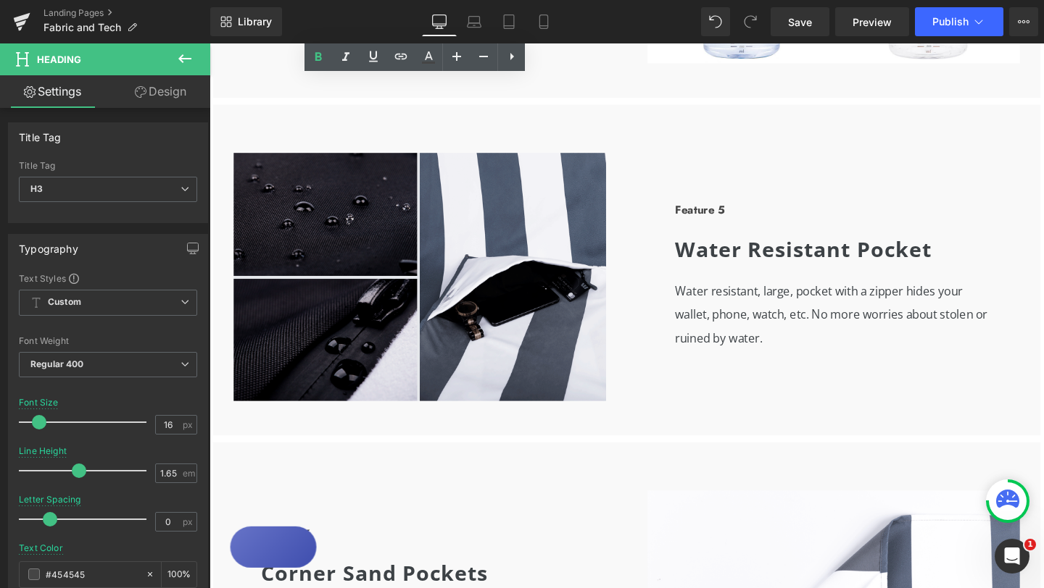
click at [722, 220] on b "Feature 5" at bounding box center [725, 218] width 52 height 17
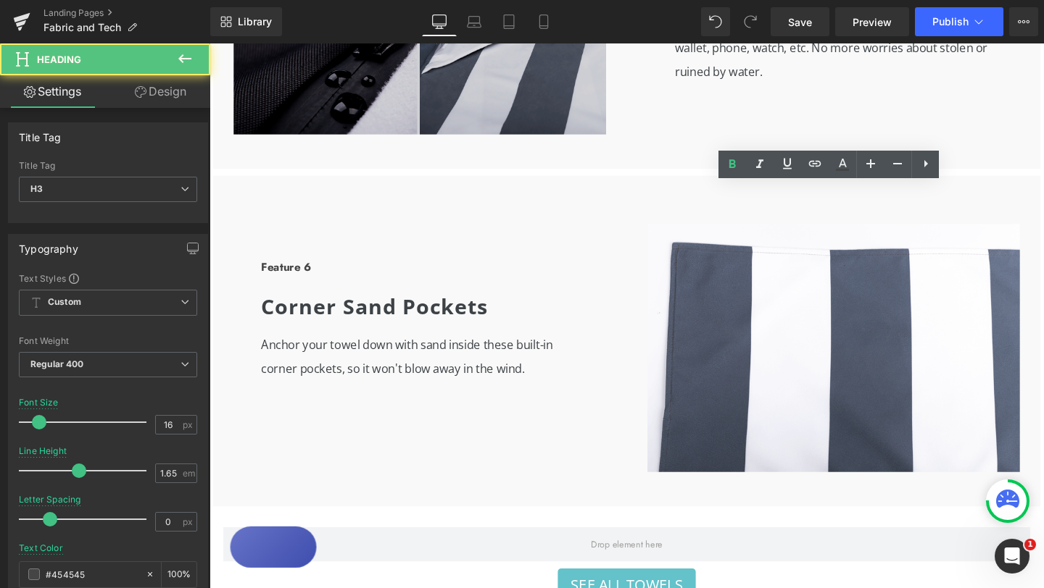
scroll to position [2357, 0]
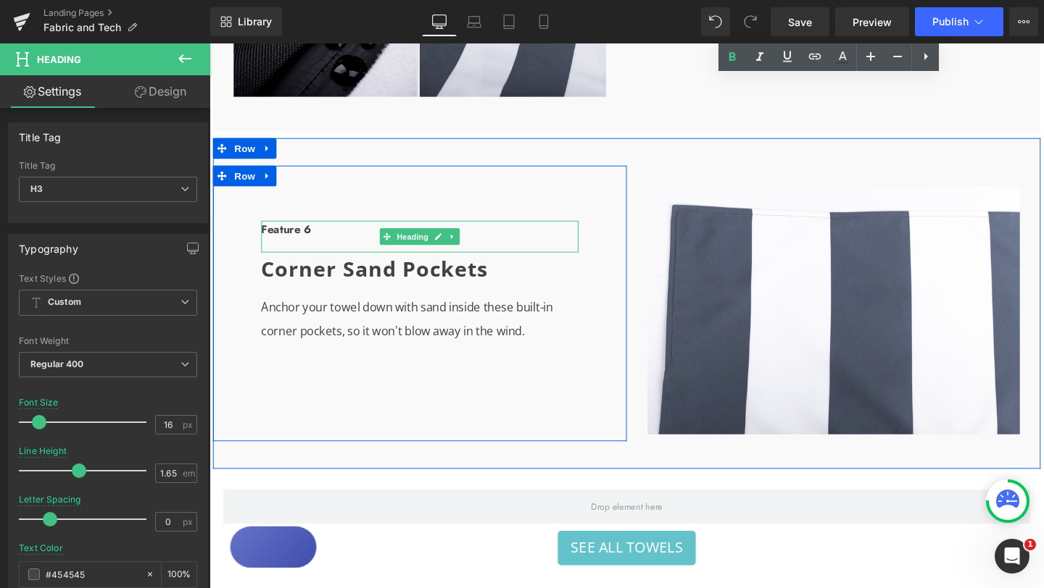
click at [299, 241] on b "Feature 6" at bounding box center [290, 238] width 53 height 17
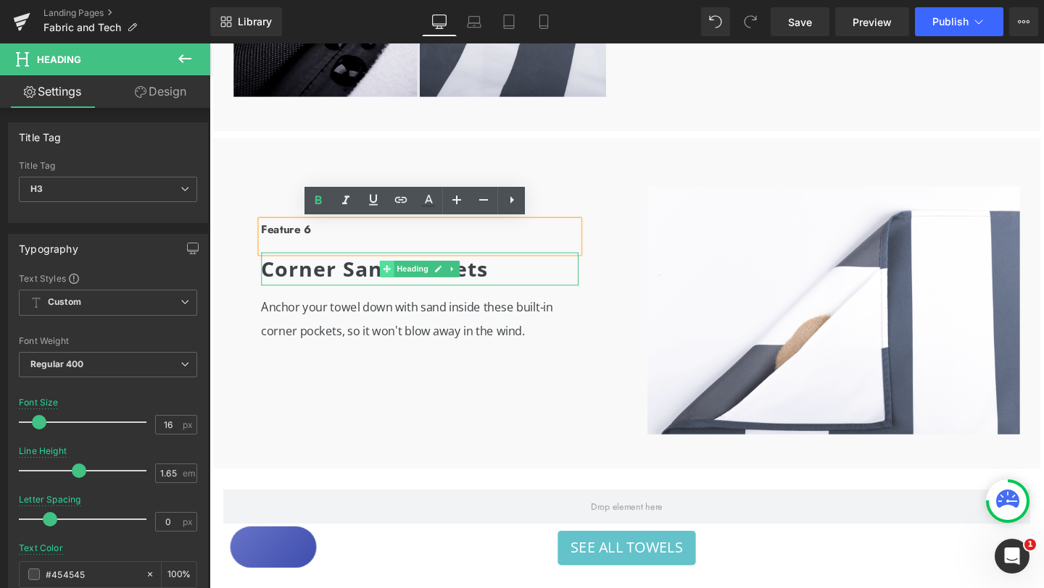
click at [396, 288] on span at bounding box center [395, 280] width 15 height 17
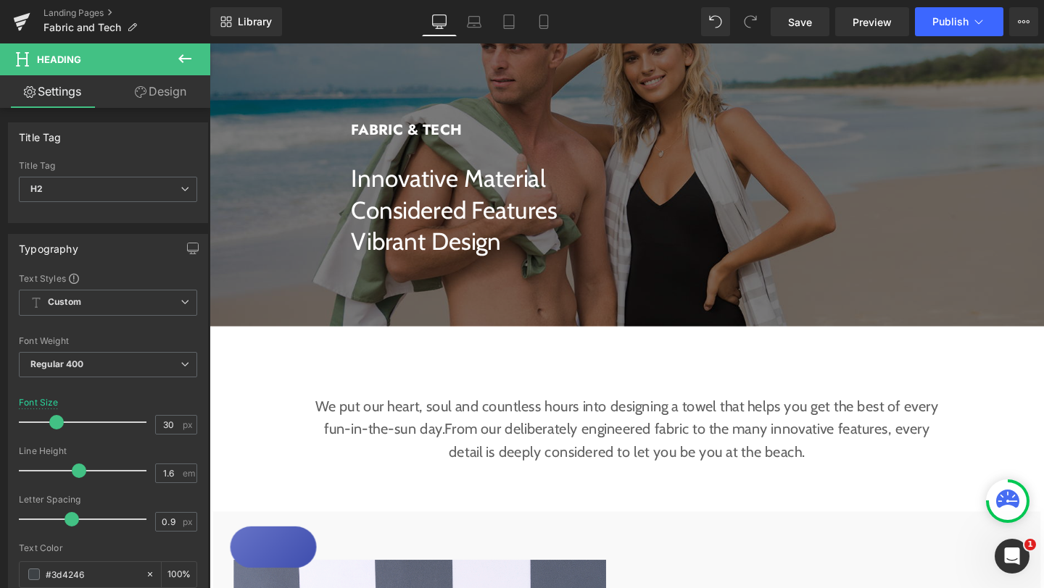
scroll to position [0, 0]
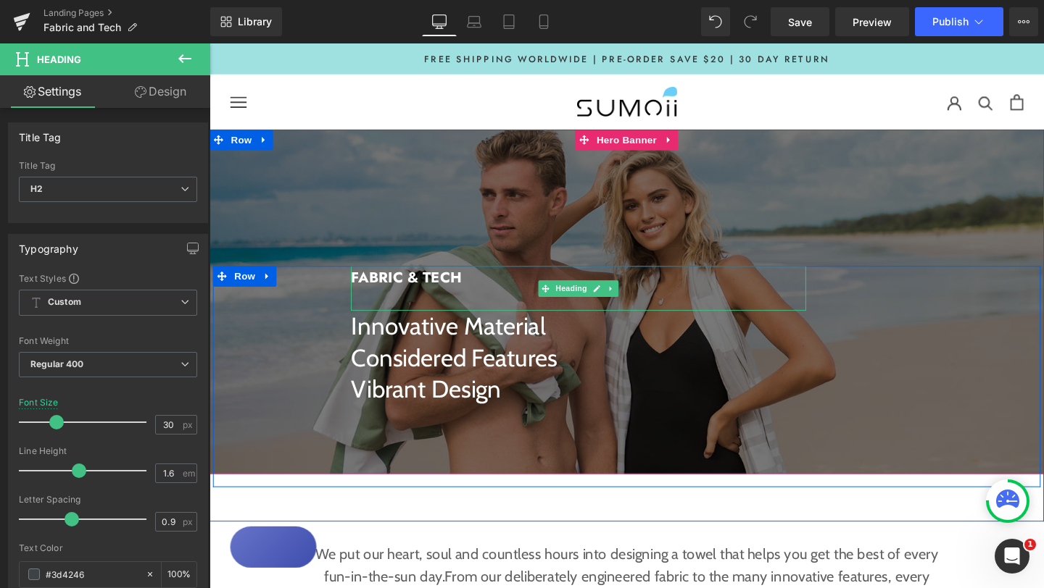
click at [428, 286] on b "FABRIC & TECH" at bounding box center [416, 290] width 117 height 22
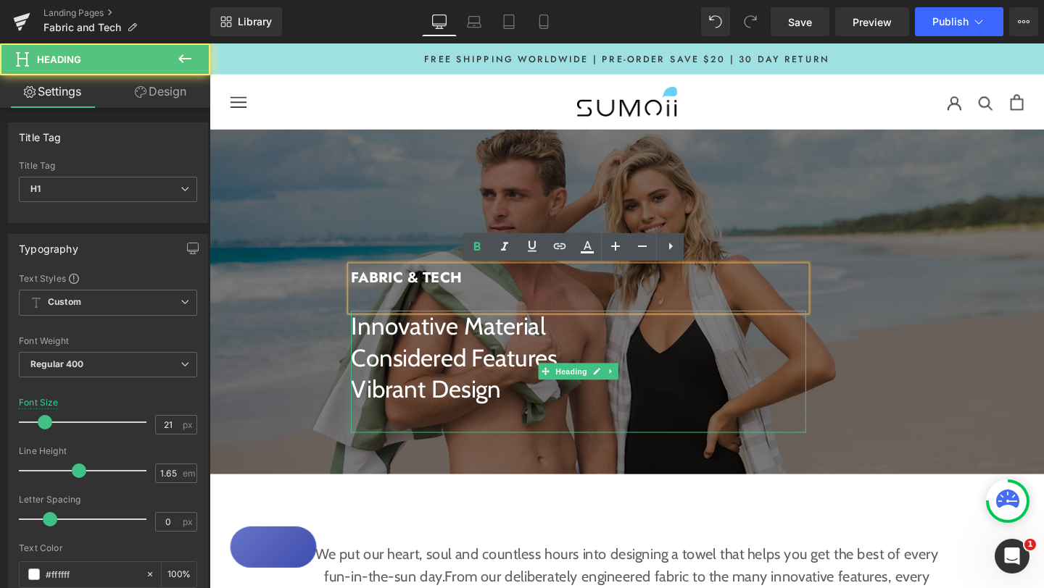
click at [428, 357] on h3 "Innovative Material" at bounding box center [597, 341] width 478 height 33
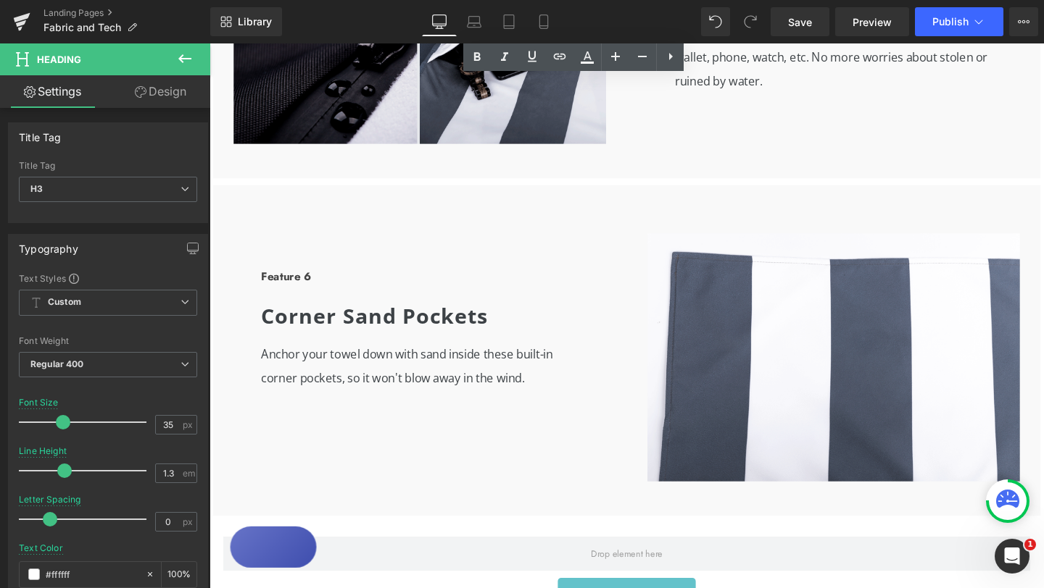
scroll to position [2720, 0]
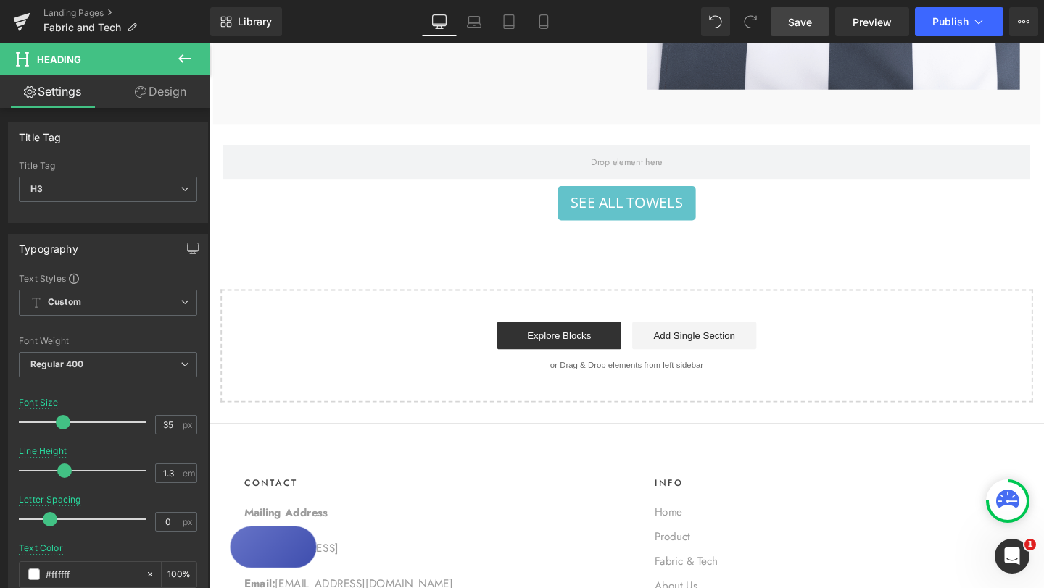
click at [808, 20] on span "Save" at bounding box center [800, 21] width 24 height 15
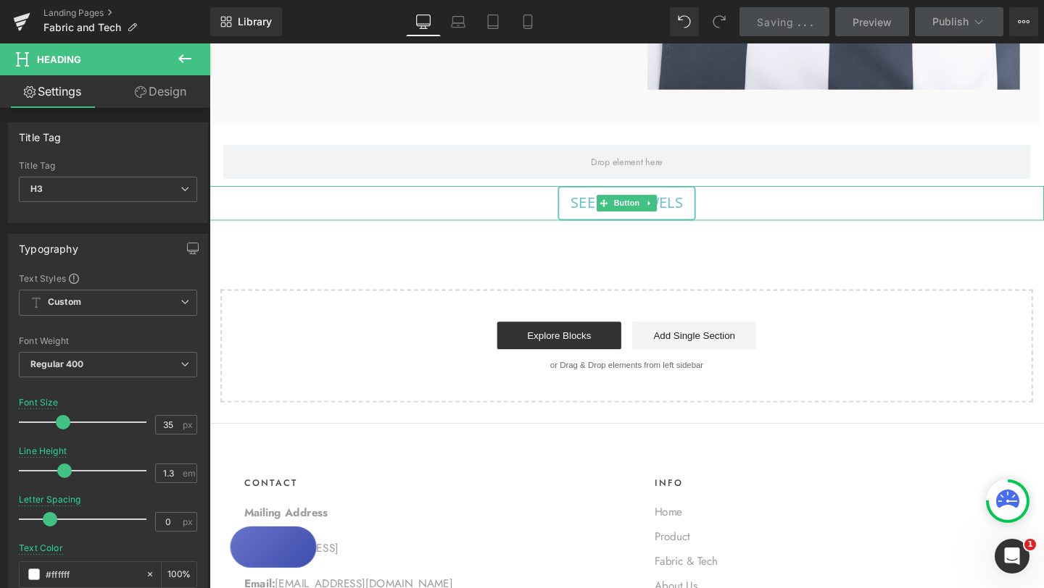
click at [705, 216] on span "SEE ALL TOWELS" at bounding box center [648, 211] width 118 height 25
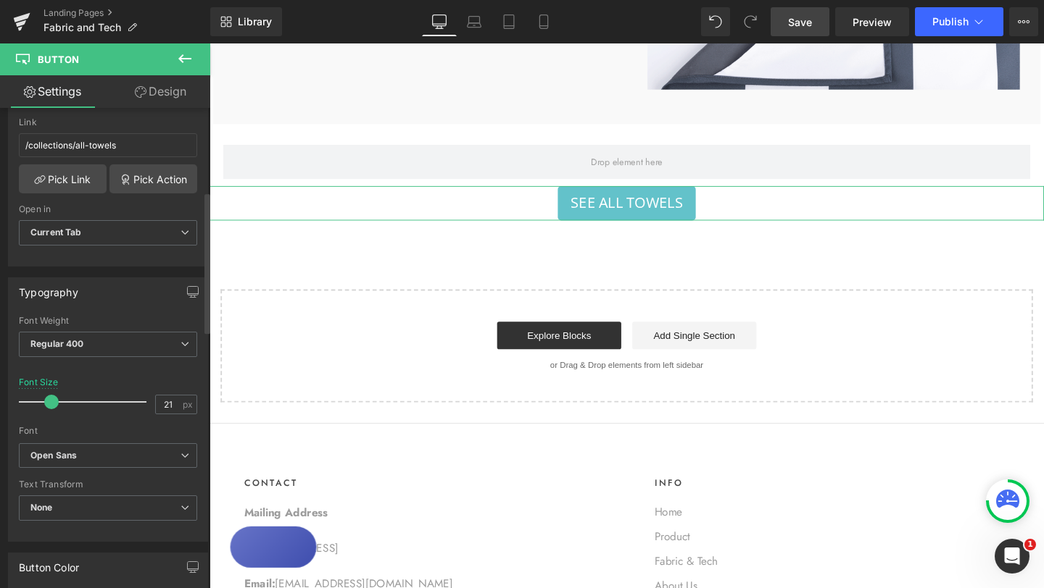
scroll to position [310, 0]
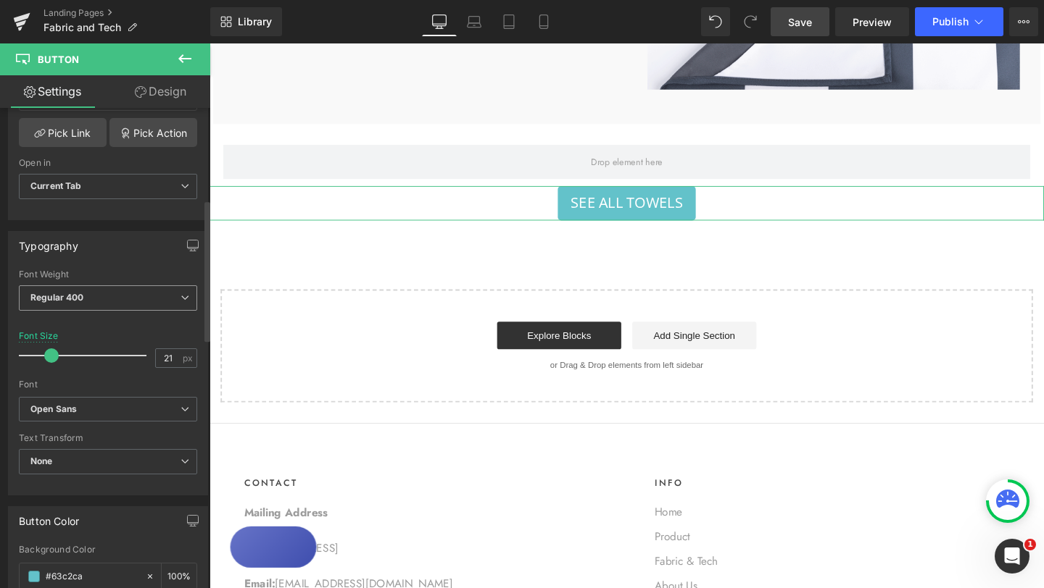
click at [161, 294] on span "Regular 400" at bounding box center [108, 298] width 178 height 25
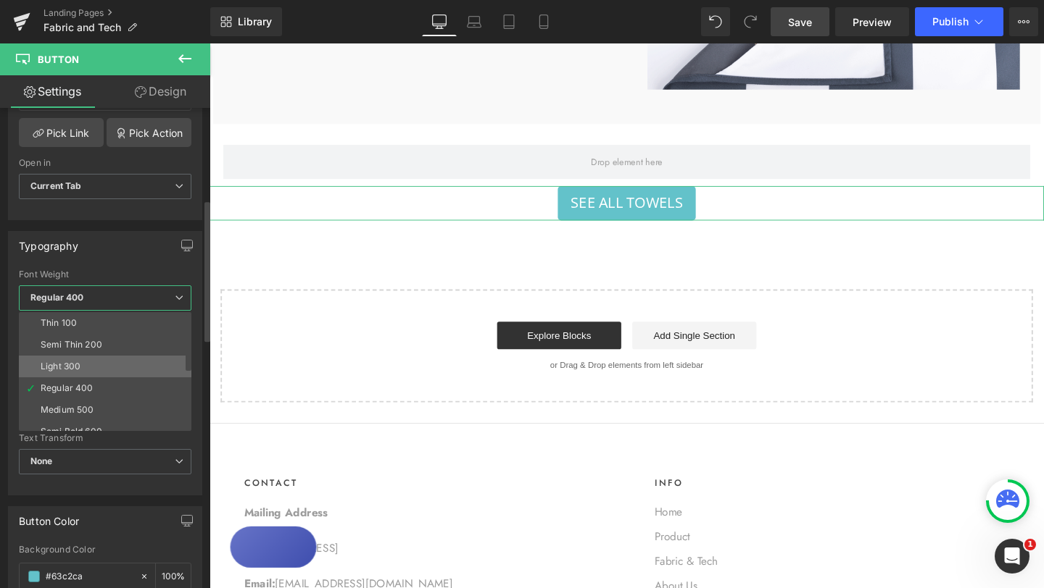
click at [96, 362] on li "Light 300" at bounding box center [108, 367] width 179 height 22
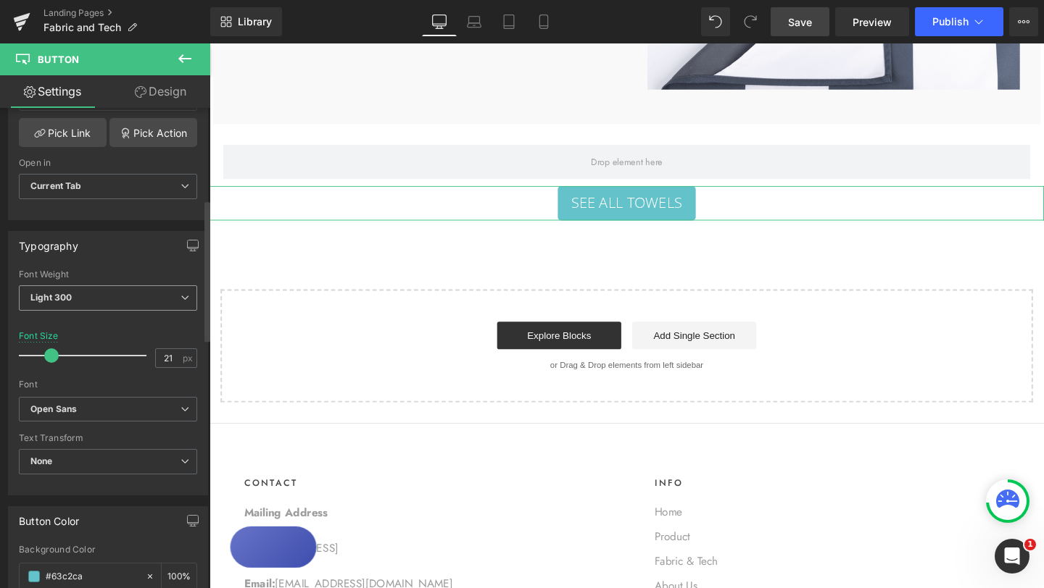
click at [153, 296] on span "Light 300" at bounding box center [108, 298] width 178 height 25
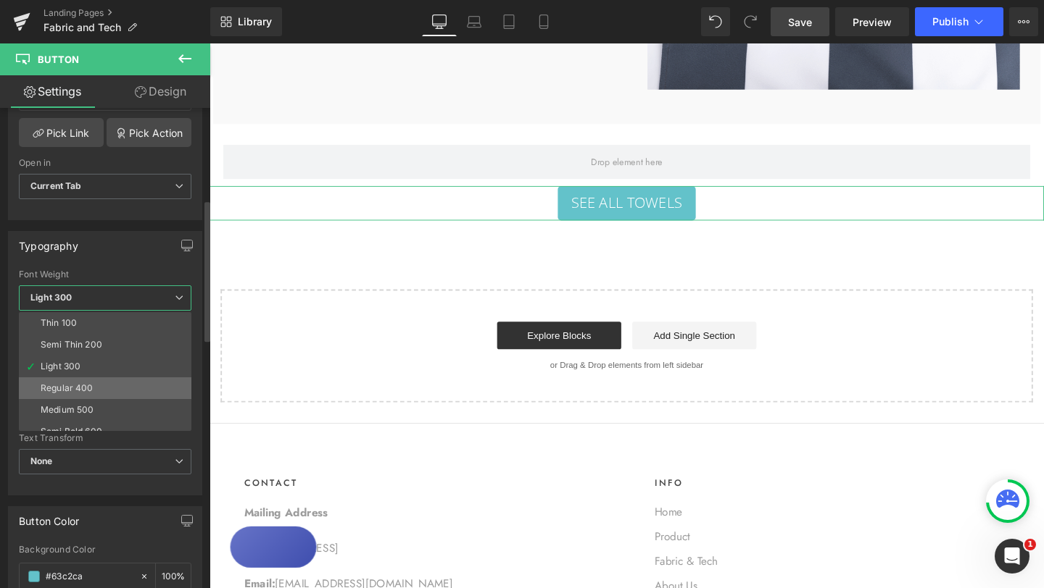
click at [94, 383] on li "Regular 400" at bounding box center [108, 389] width 179 height 22
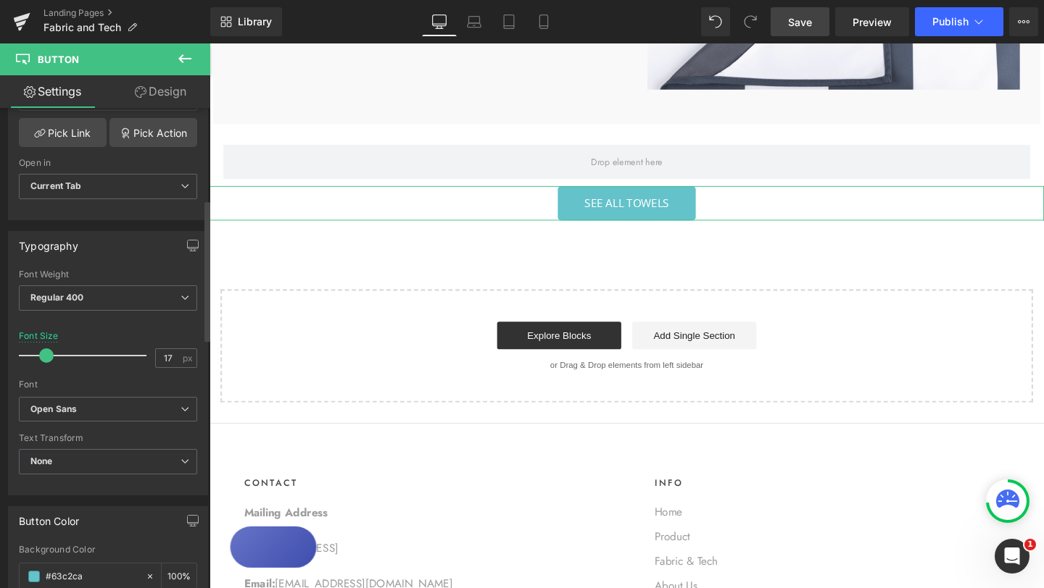
type input "18"
click at [49, 354] on span at bounding box center [48, 356] width 14 height 14
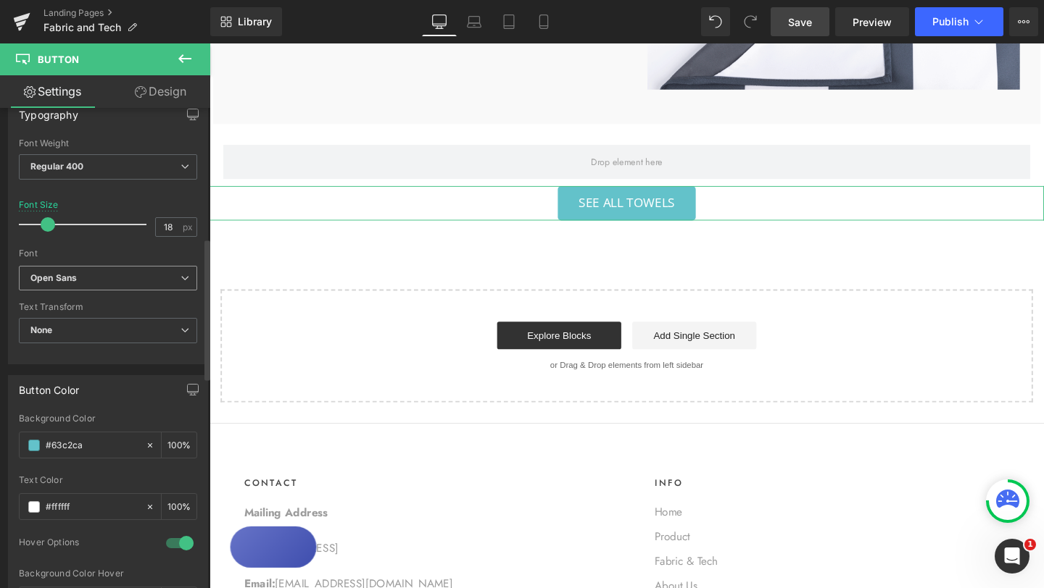
scroll to position [438, 0]
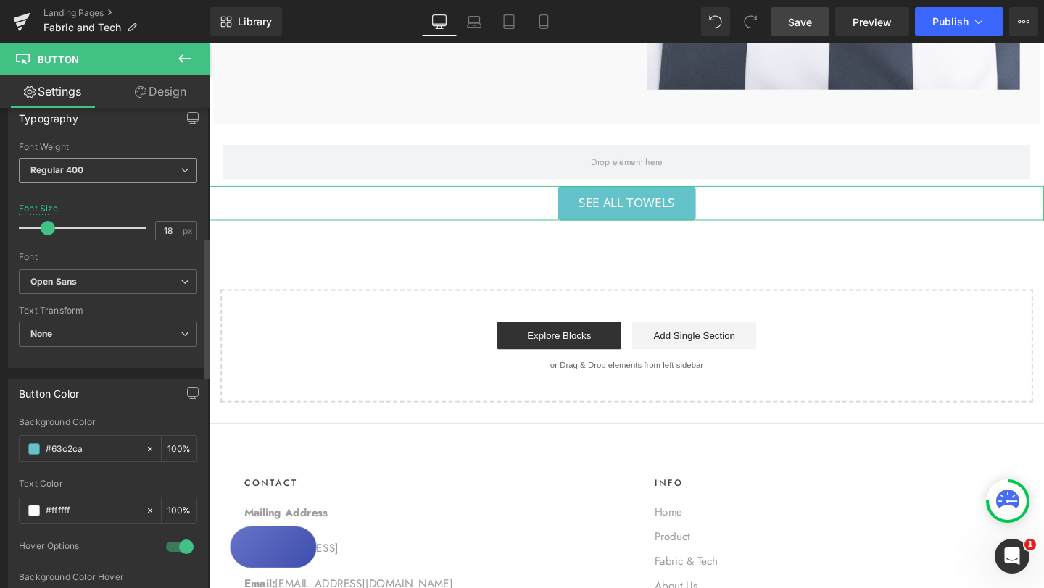
click at [174, 167] on span "Regular 400" at bounding box center [108, 170] width 178 height 25
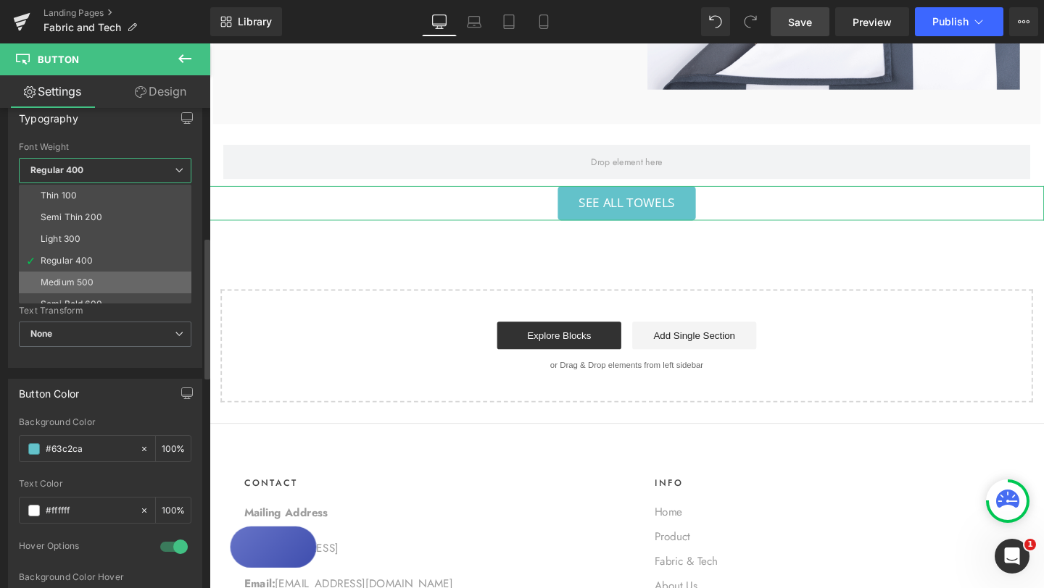
click at [94, 283] on li "Medium 500" at bounding box center [108, 283] width 179 height 22
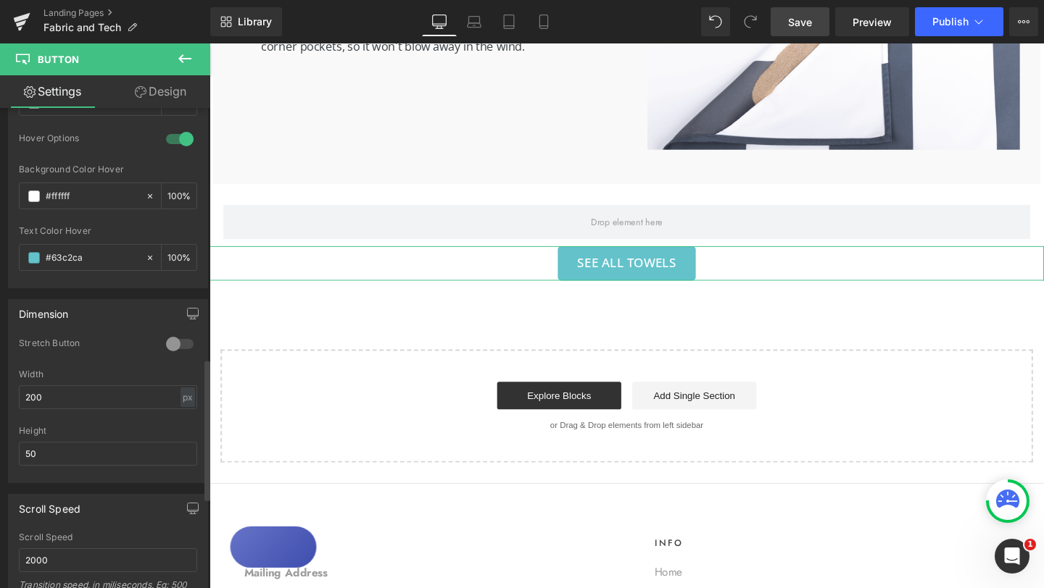
scroll to position [855, 0]
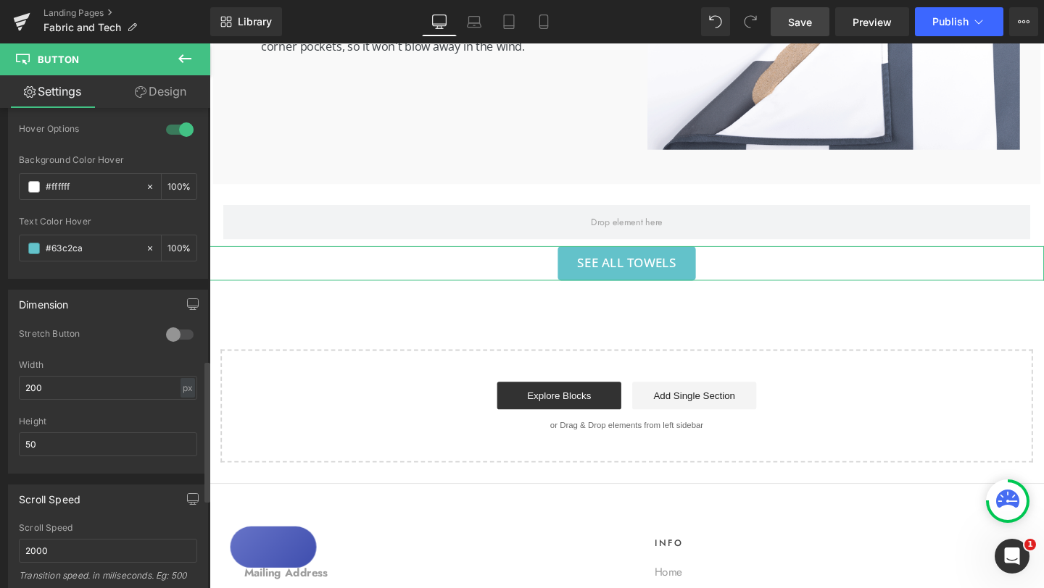
click at [170, 336] on div at bounding box center [179, 334] width 35 height 23
click at [170, 335] on div at bounding box center [179, 334] width 35 height 23
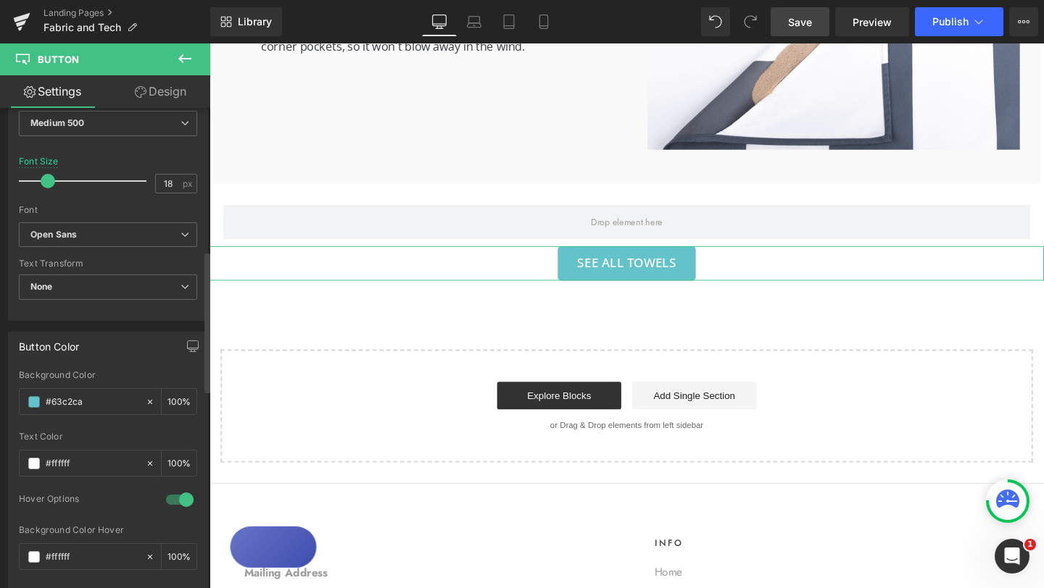
scroll to position [422, 0]
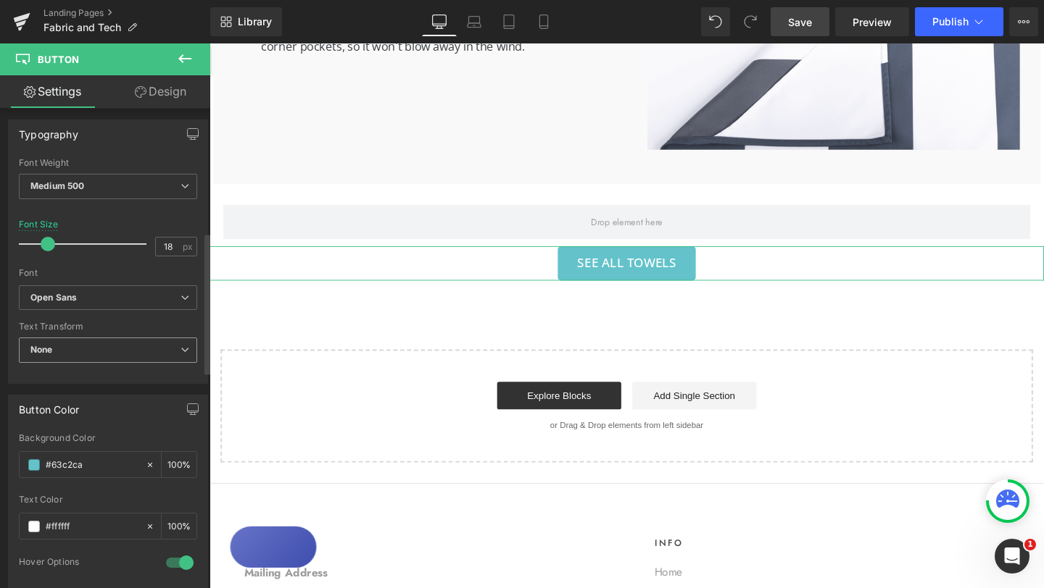
click at [155, 360] on span "None" at bounding box center [108, 350] width 178 height 25
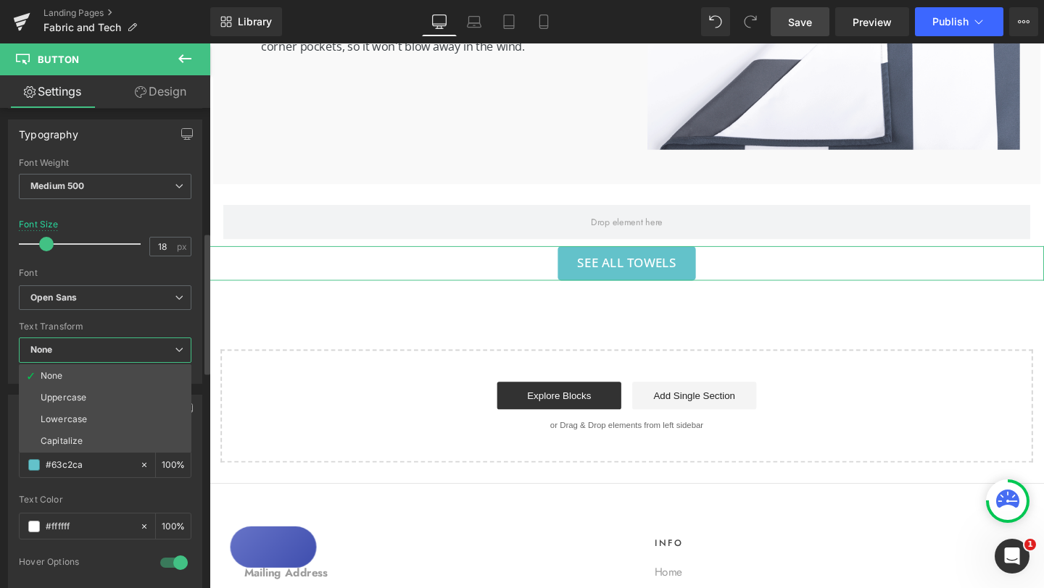
click at [155, 360] on span "None" at bounding box center [105, 350] width 172 height 25
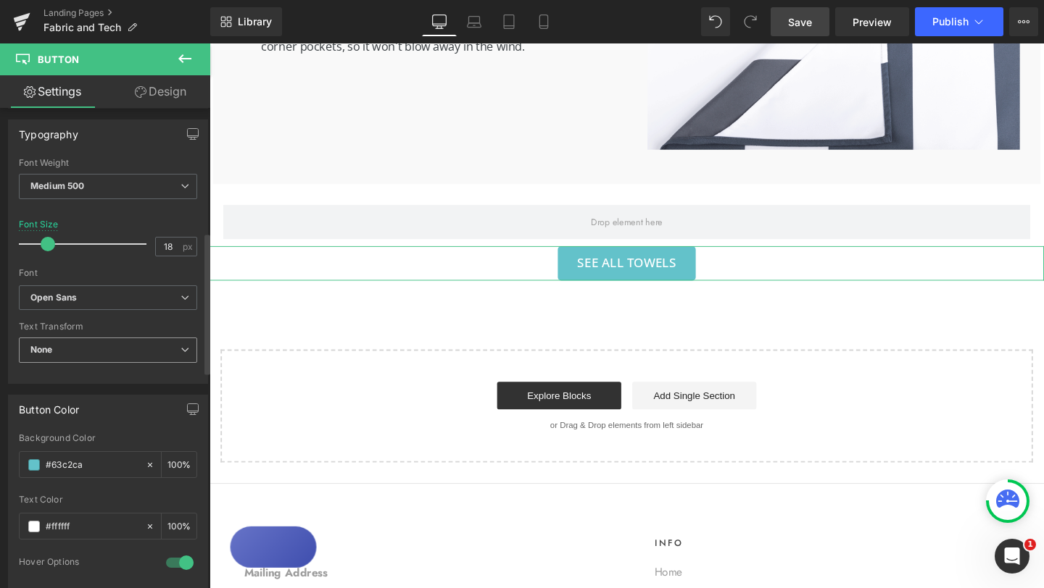
click at [170, 357] on span "None" at bounding box center [108, 350] width 178 height 25
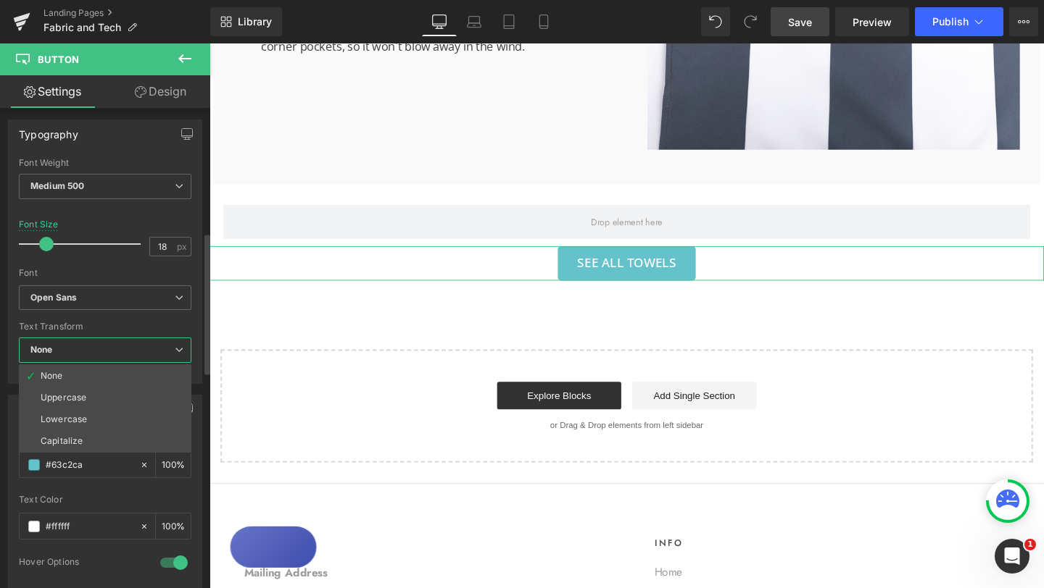
click at [170, 357] on span "None" at bounding box center [105, 350] width 172 height 25
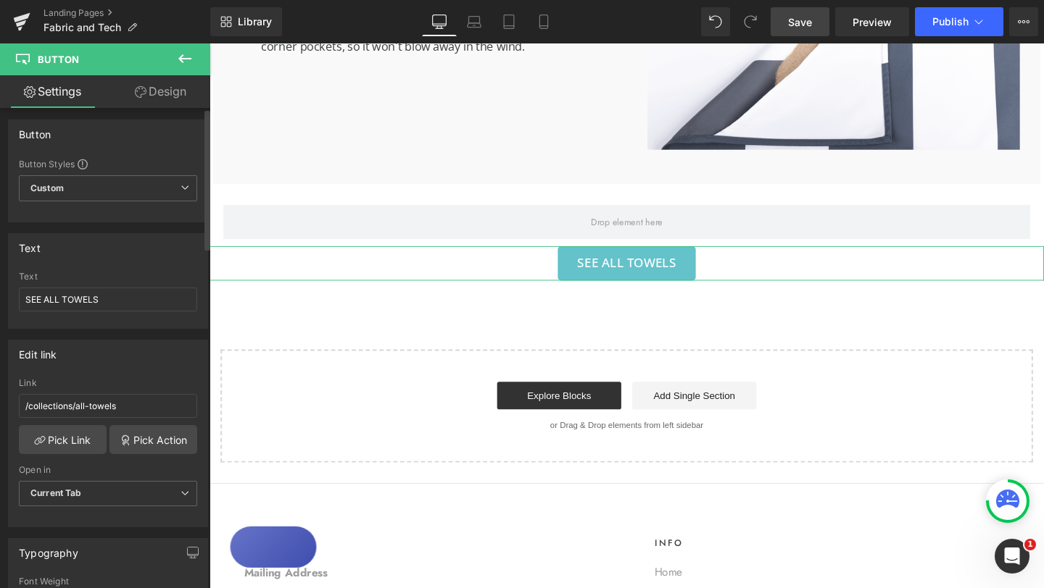
scroll to position [0, 0]
click at [167, 98] on link "Design" at bounding box center [160, 91] width 105 height 33
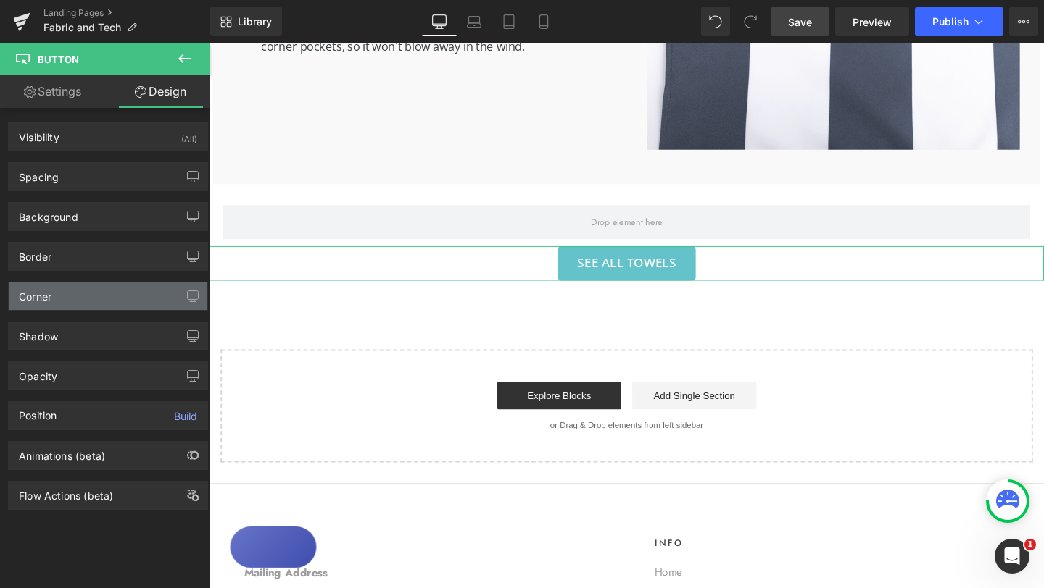
click at [64, 300] on div "Corner" at bounding box center [108, 297] width 199 height 28
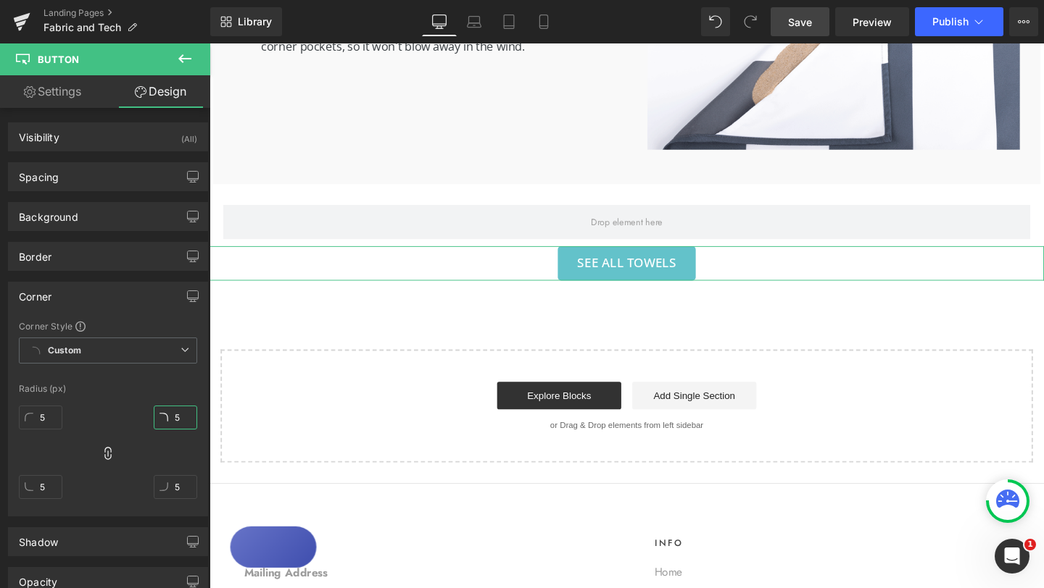
click at [170, 421] on input "5" at bounding box center [175, 418] width 43 height 24
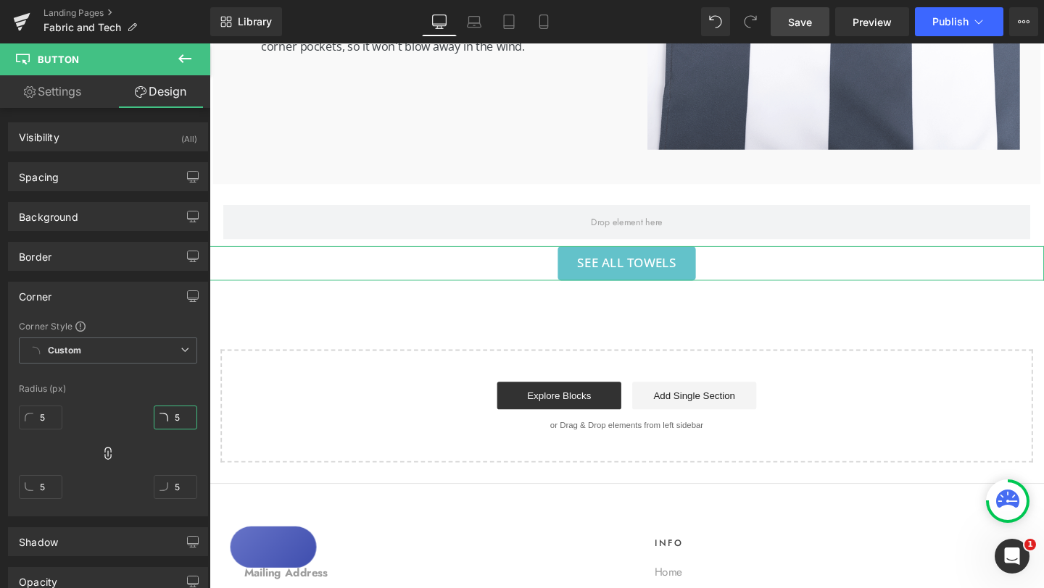
type input "1"
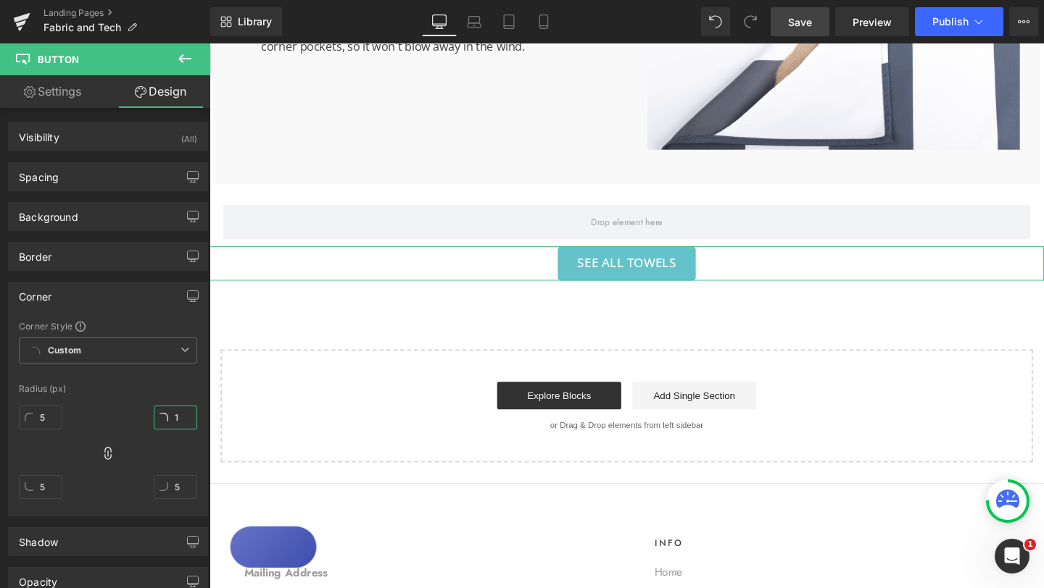
type input "1"
type input "10"
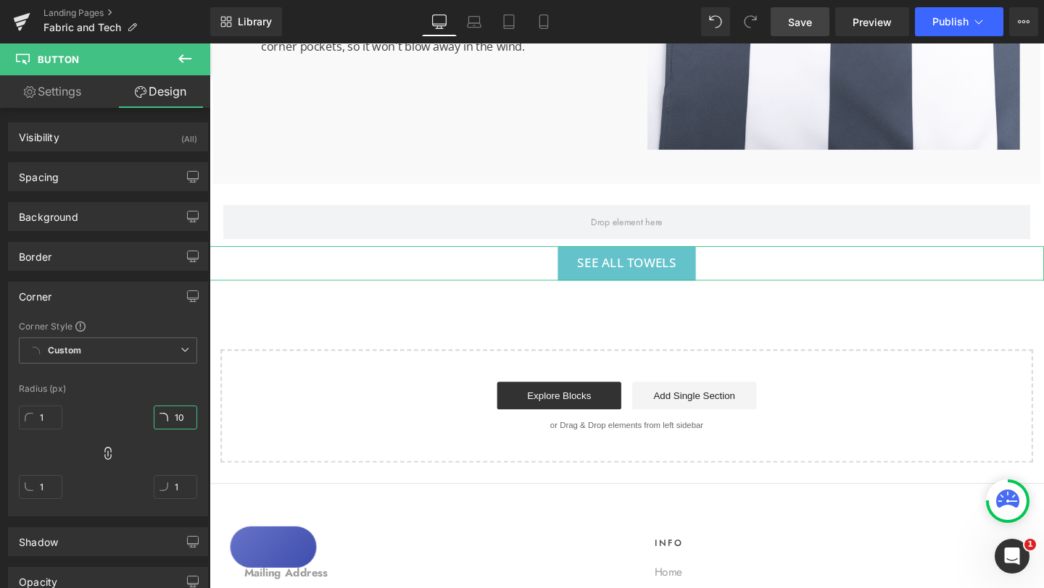
type input "10"
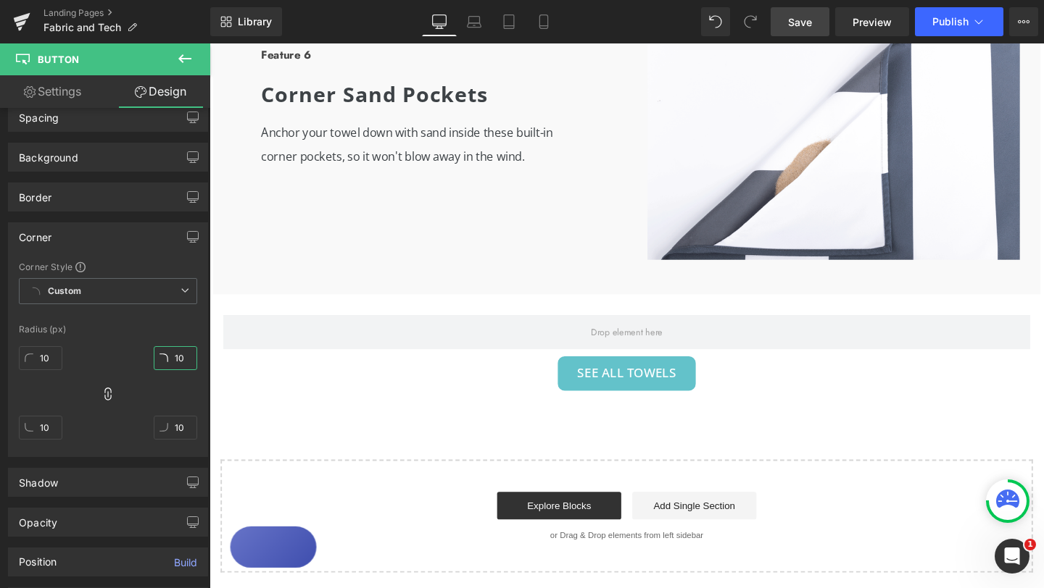
scroll to position [2573, 0]
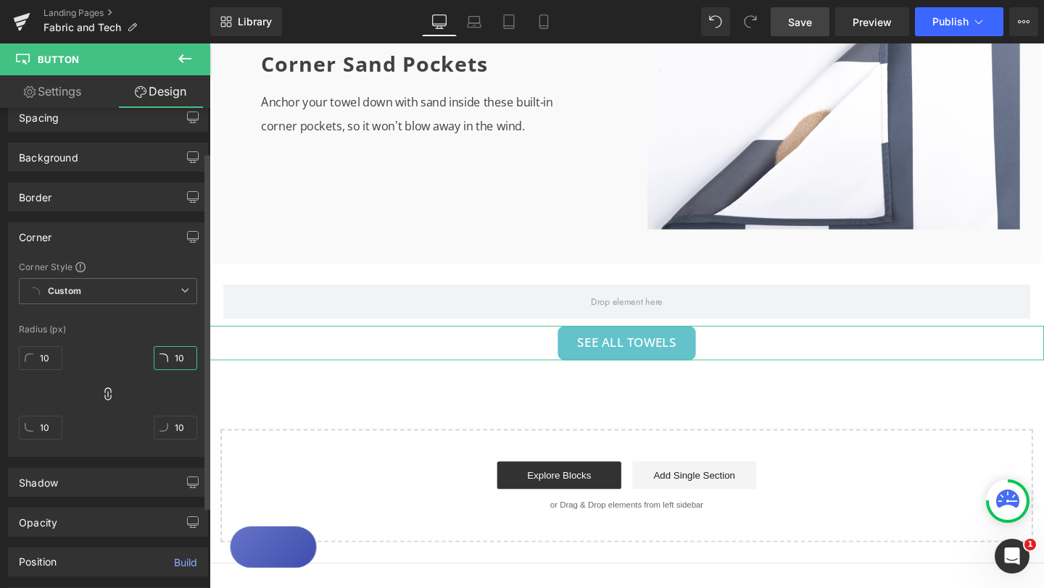
click at [180, 357] on input "10" at bounding box center [175, 358] width 43 height 24
type input "15"
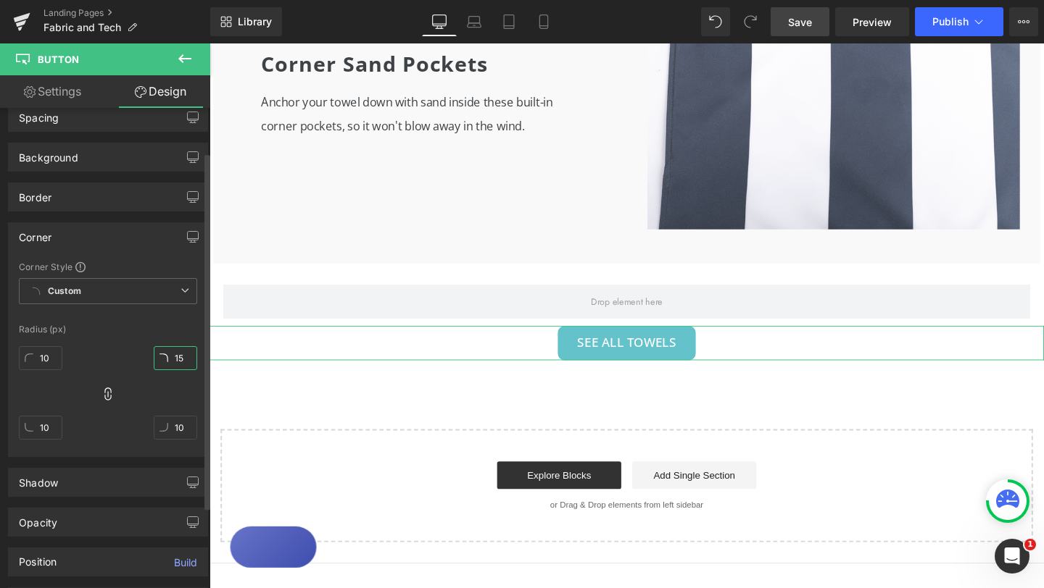
type input "15"
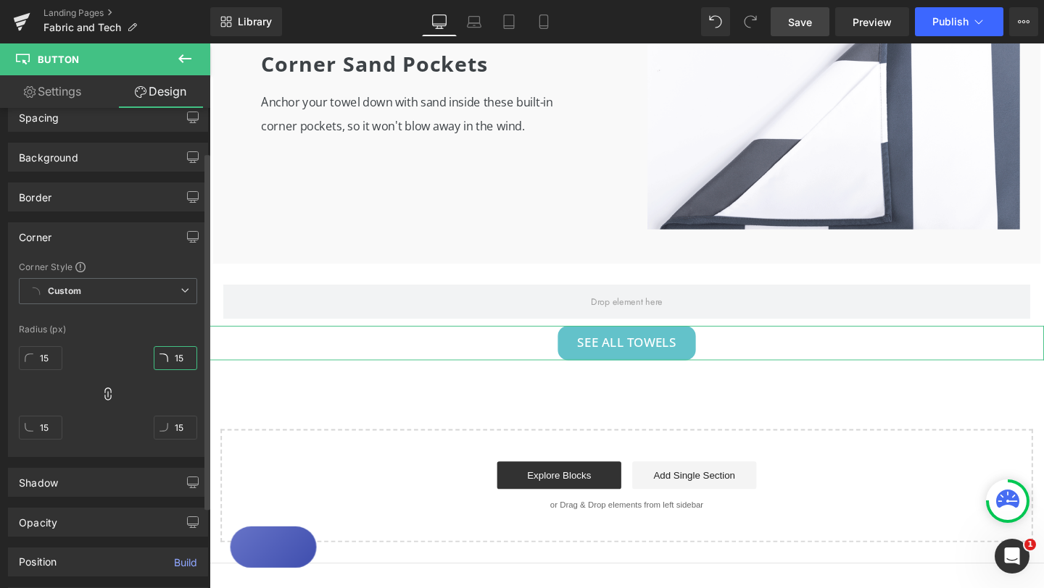
drag, startPoint x: 177, startPoint y: 359, endPoint x: 166, endPoint y: 359, distance: 10.9
click at [166, 359] on input "15" at bounding box center [175, 358] width 43 height 24
type input "0"
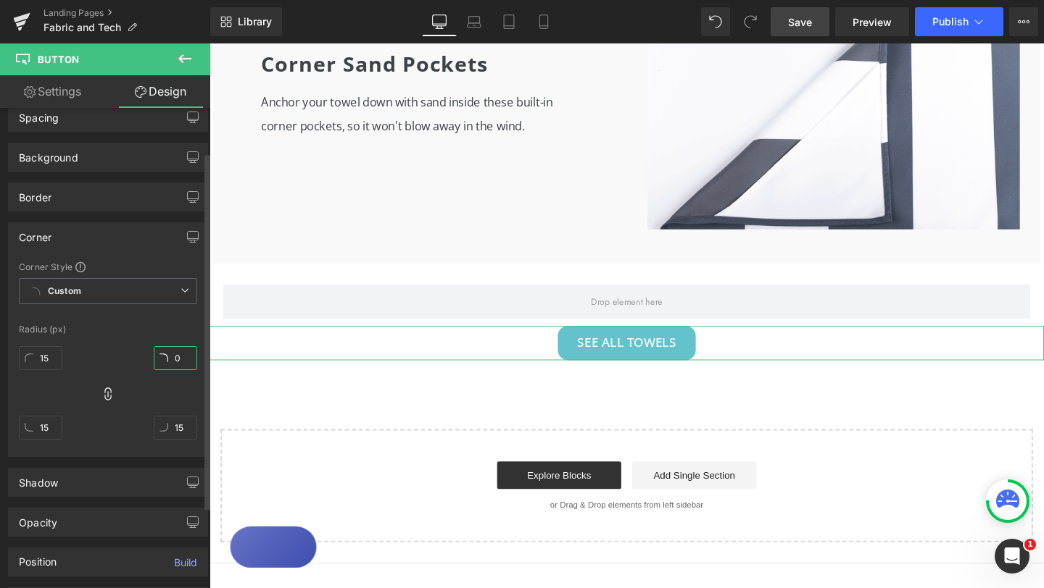
type input "0"
click at [198, 321] on div "Corner Style Custom Custom Setup Global Style Custom Setup Global Style Radius …" at bounding box center [108, 359] width 199 height 196
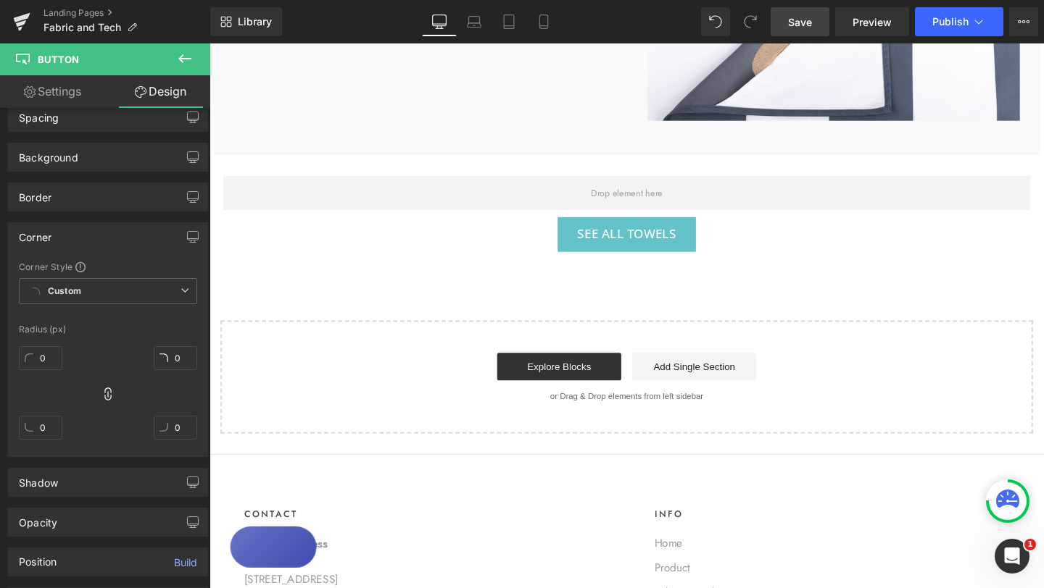
scroll to position [2689, 0]
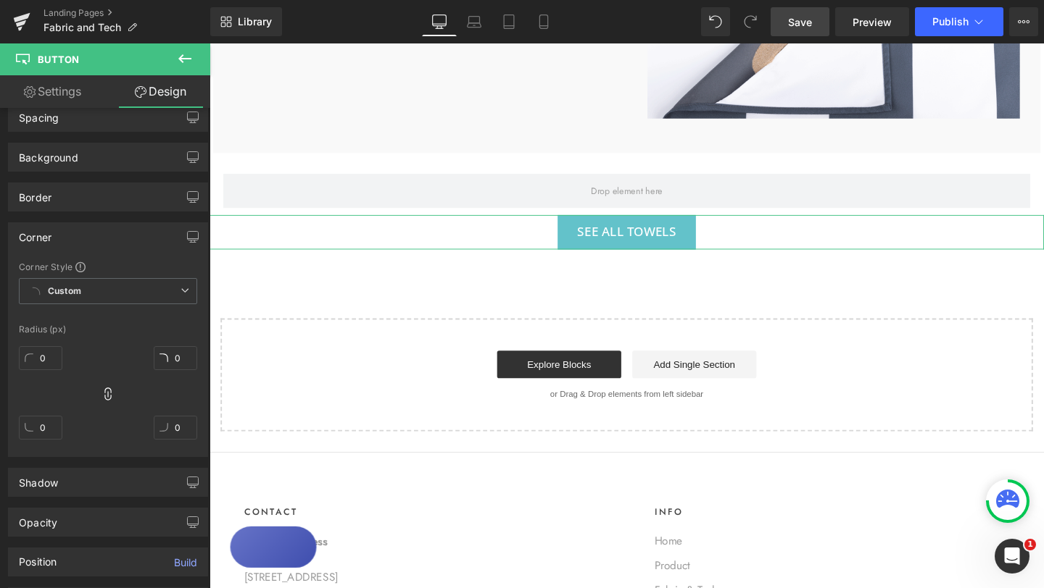
click at [66, 86] on link "Settings" at bounding box center [52, 91] width 105 height 33
type input "100"
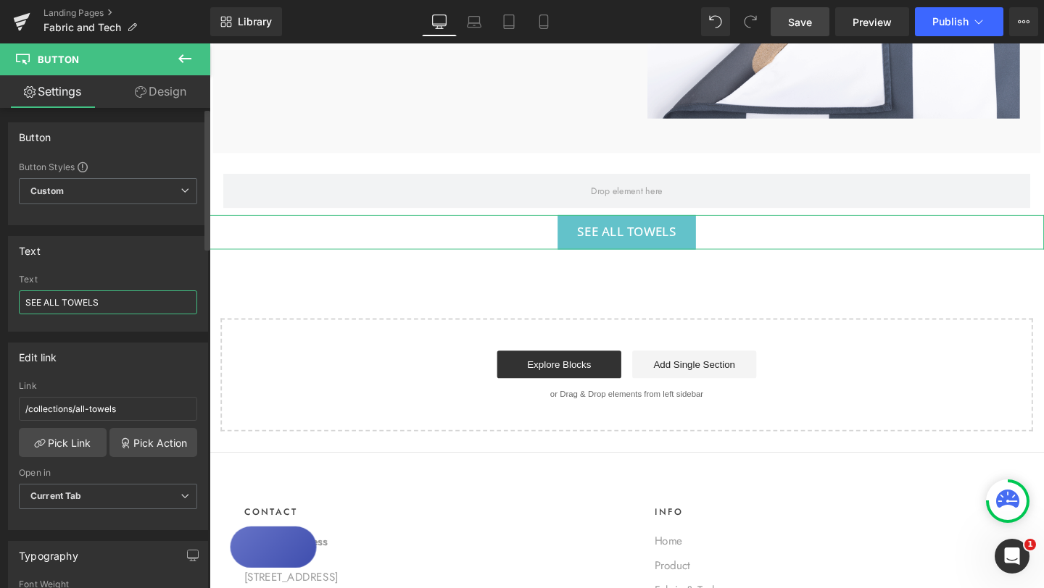
drag, startPoint x: 110, startPoint y: 304, endPoint x: 15, endPoint y: 302, distance: 94.9
click at [15, 302] on div "SEE ALL TOWELS Text SEE ALL TOWELS" at bounding box center [108, 303] width 199 height 57
click at [59, 303] on input "See All towels" at bounding box center [108, 303] width 178 height 24
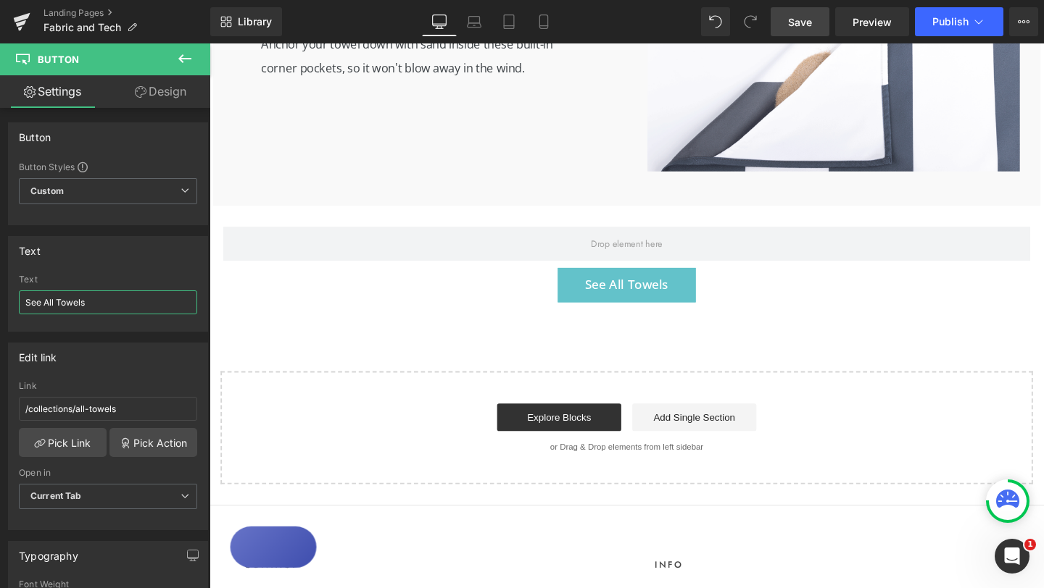
scroll to position [2636, 0]
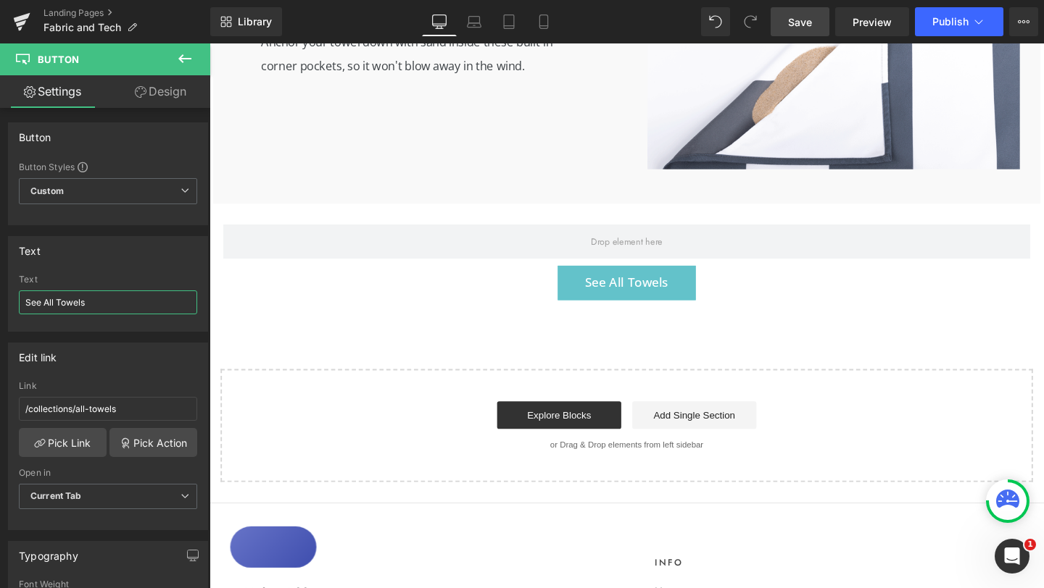
type input "See All Towels"
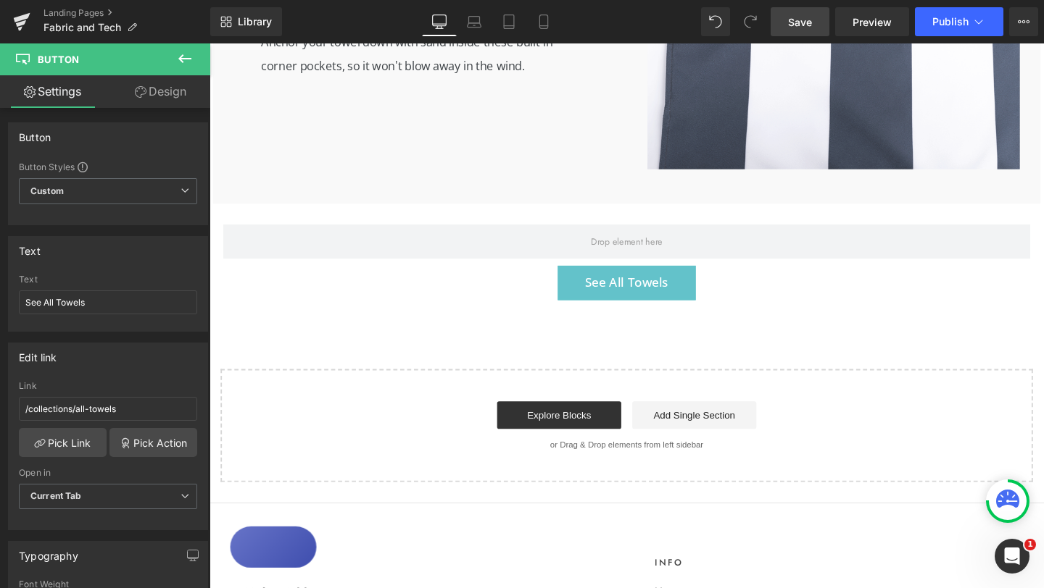
click at [803, 23] on span "Save" at bounding box center [800, 21] width 24 height 15
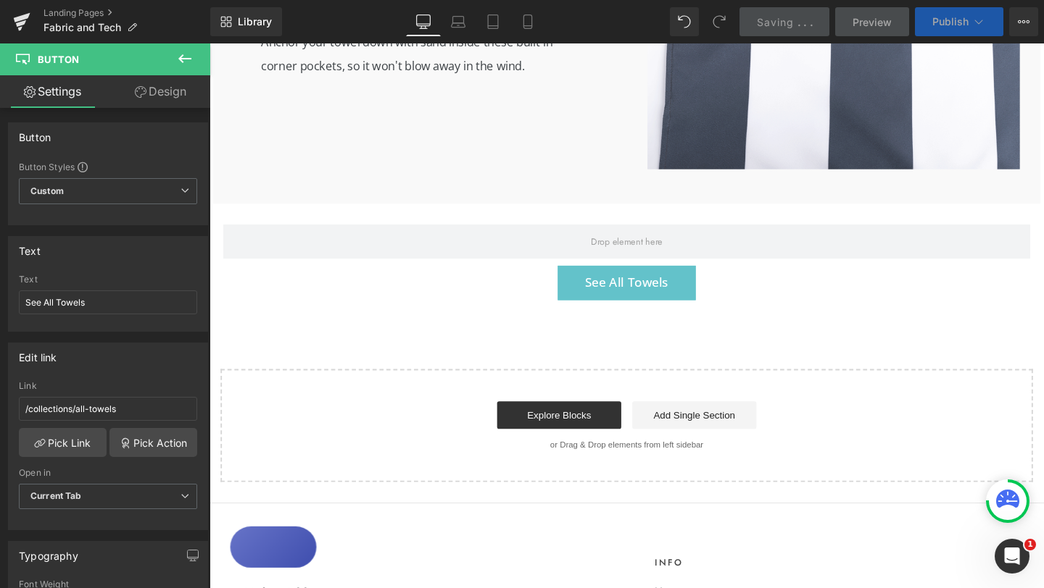
click at [962, 22] on span "Publish" at bounding box center [950, 22] width 36 height 12
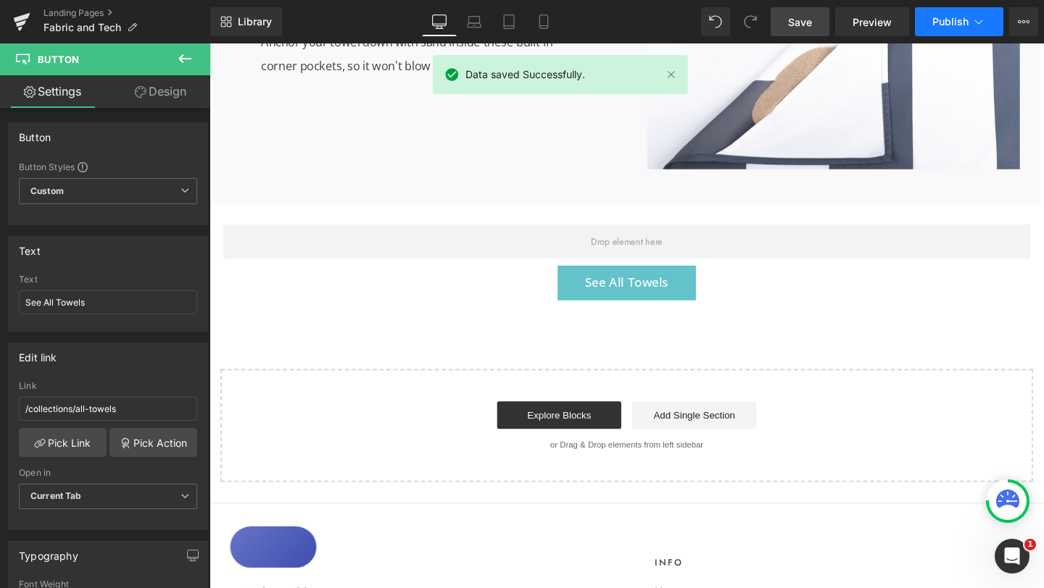
click at [967, 23] on span "Publish" at bounding box center [950, 22] width 36 height 12
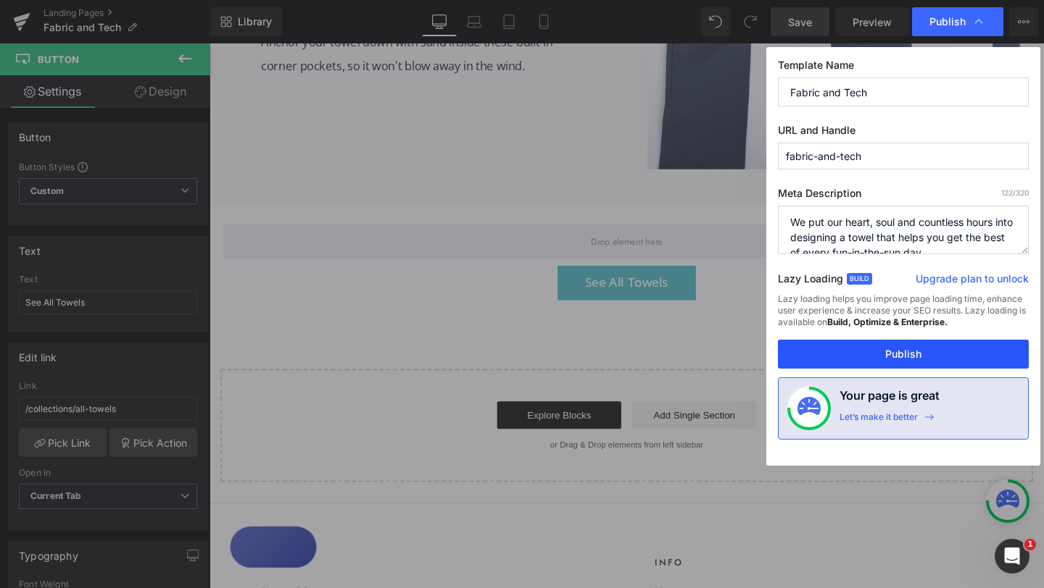
click at [887, 357] on button "Publish" at bounding box center [903, 354] width 251 height 29
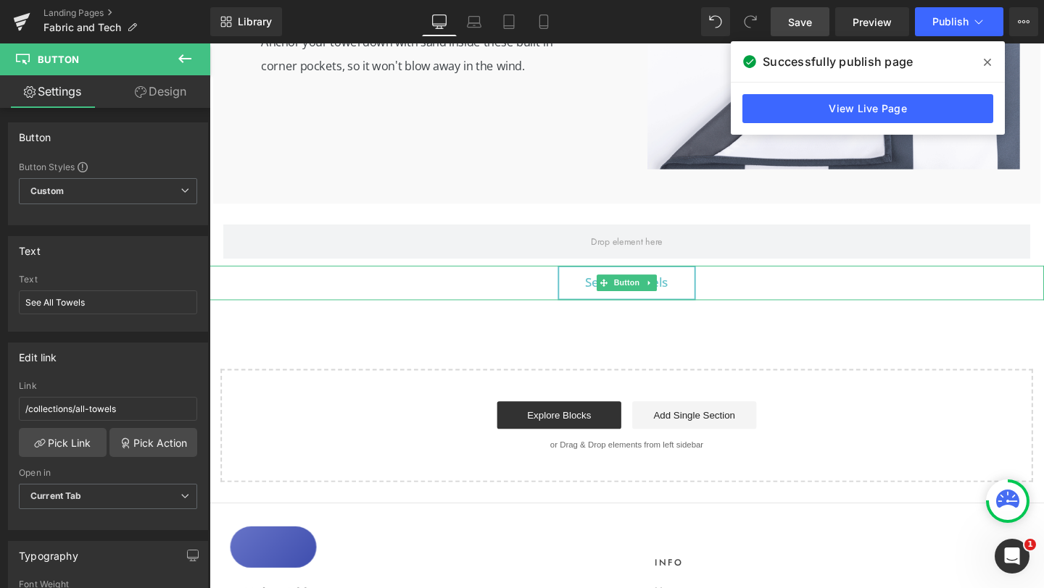
click at [600, 307] on link "See All Towels" at bounding box center [647, 296] width 145 height 36
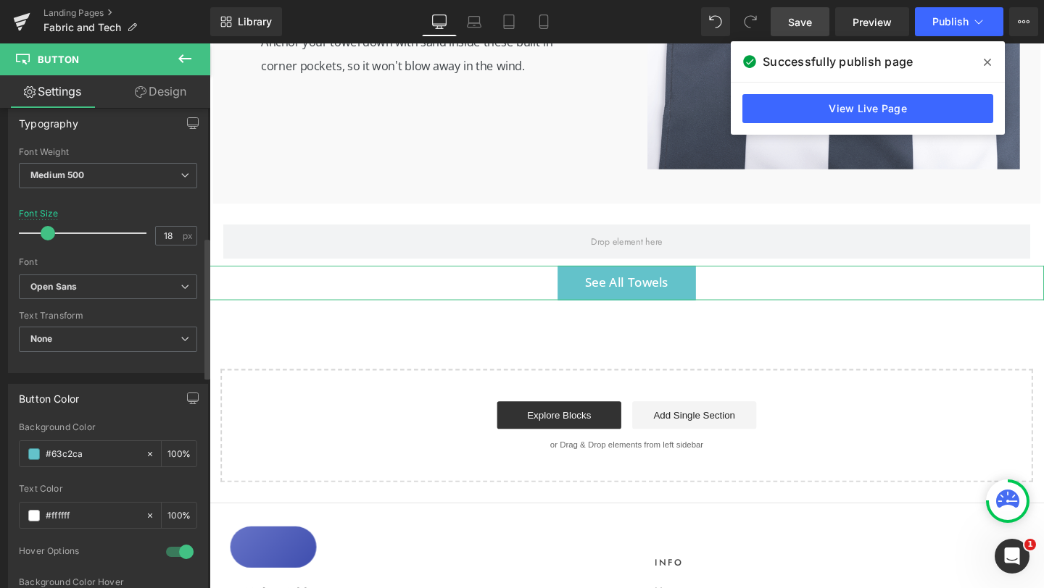
scroll to position [441, 0]
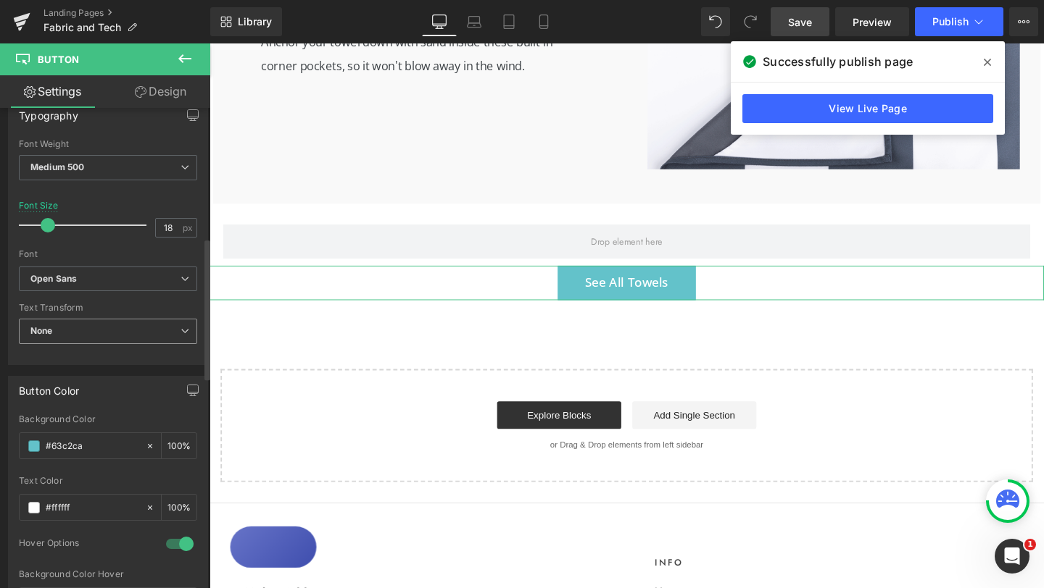
click at [143, 335] on span "None" at bounding box center [108, 331] width 178 height 25
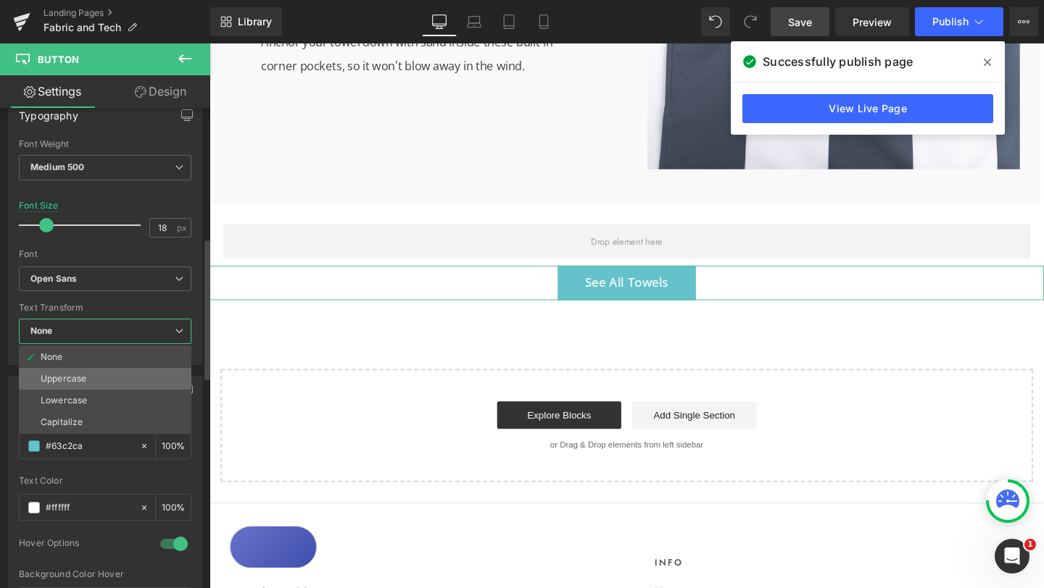
click at [128, 373] on li "Uppercase" at bounding box center [105, 379] width 172 height 22
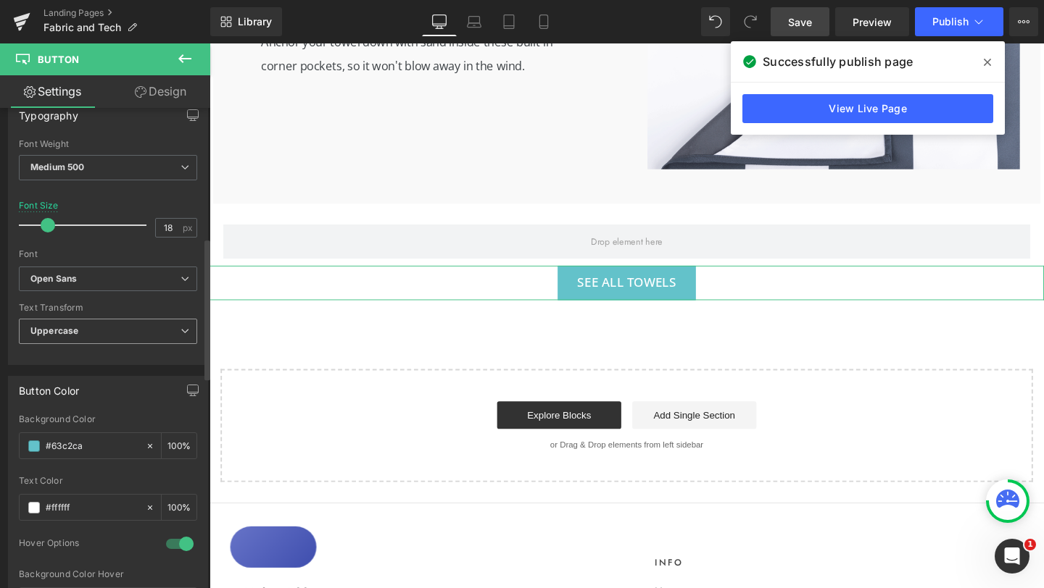
click at [134, 336] on span "Uppercase" at bounding box center [108, 331] width 178 height 25
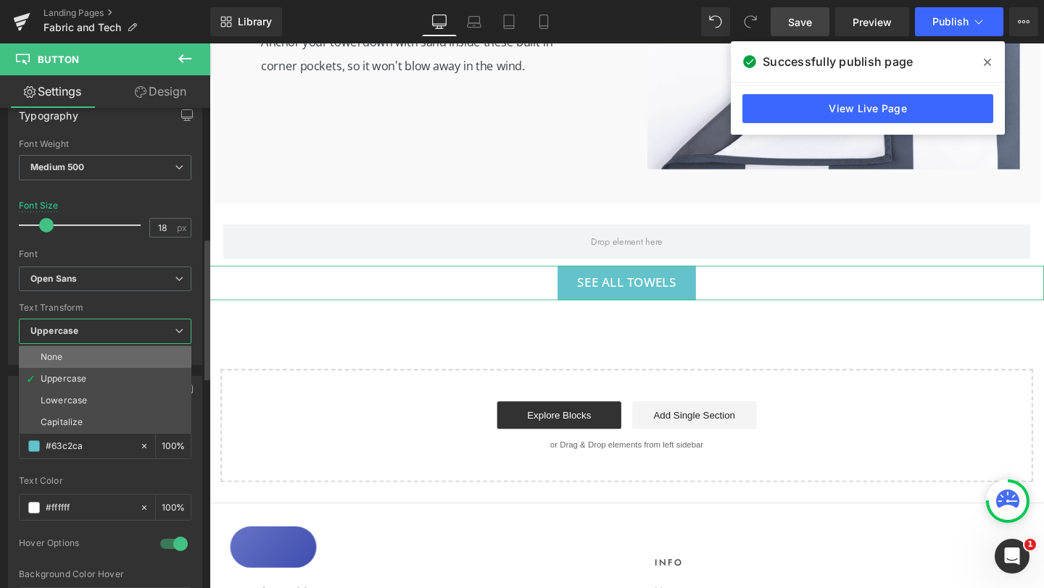
click at [116, 351] on li "None" at bounding box center [105, 357] width 172 height 22
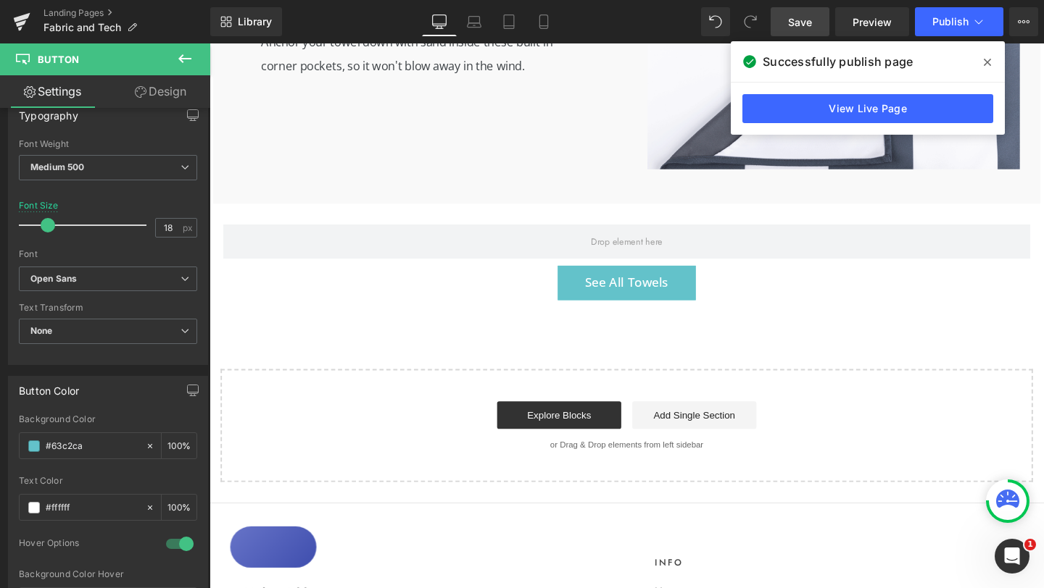
click at [804, 24] on span "Save" at bounding box center [800, 21] width 24 height 15
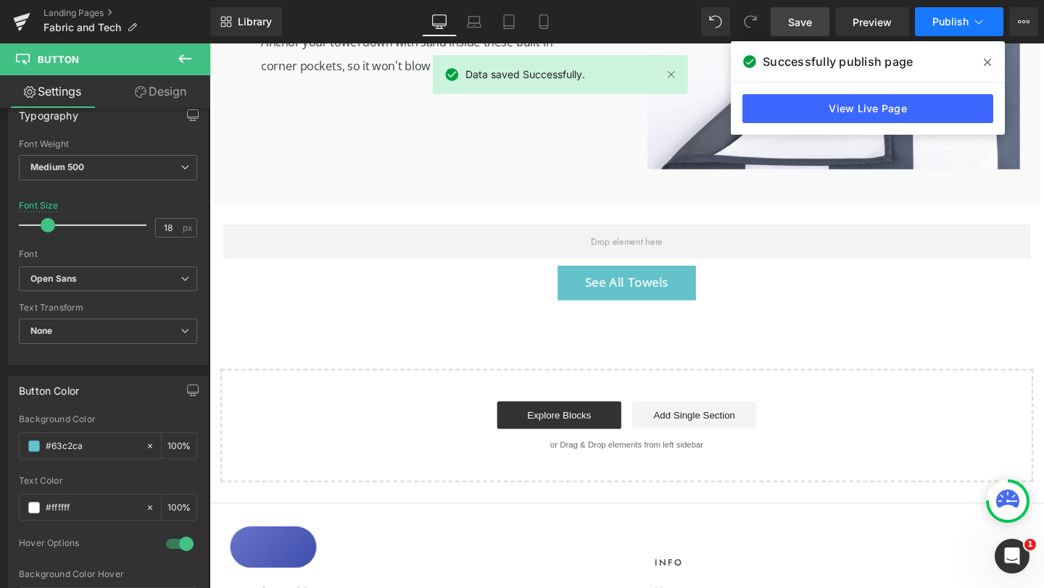
click at [957, 20] on span "Publish" at bounding box center [950, 22] width 36 height 12
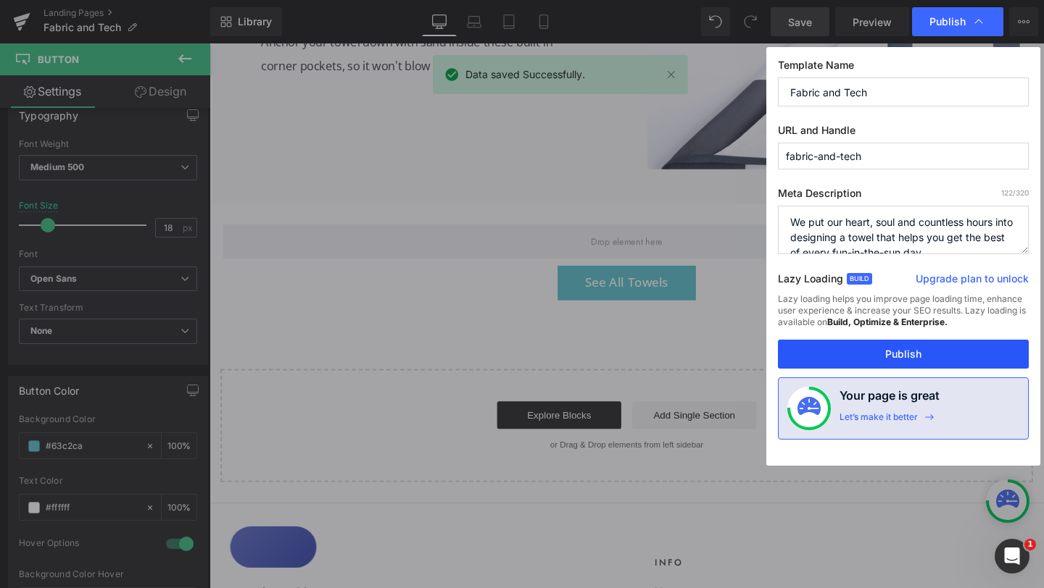
click at [881, 351] on button "Publish" at bounding box center [903, 354] width 251 height 29
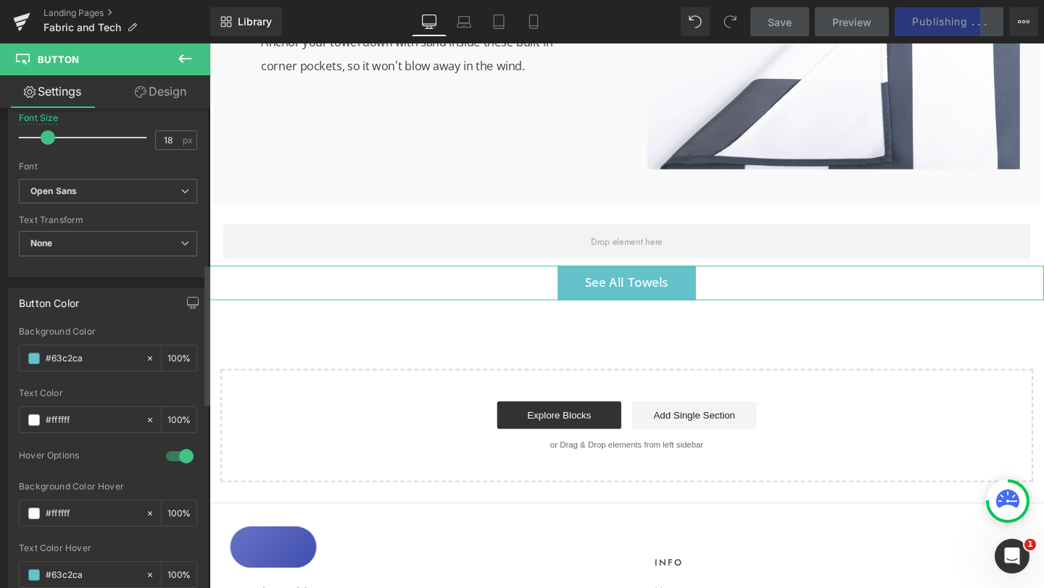
scroll to position [543, 0]
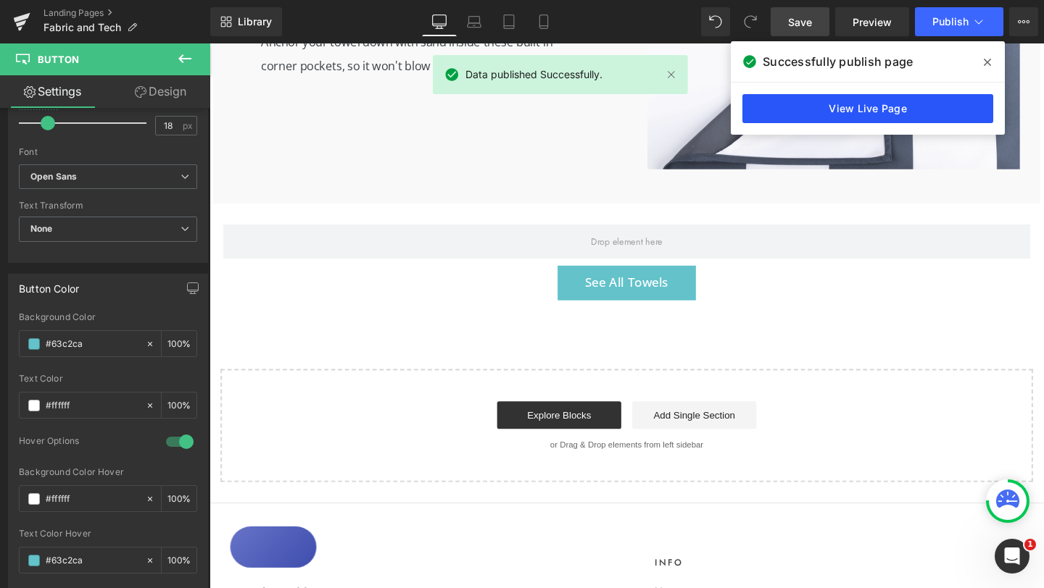
click at [835, 107] on link "View Live Page" at bounding box center [867, 108] width 251 height 29
